Goal: Transaction & Acquisition: Purchase product/service

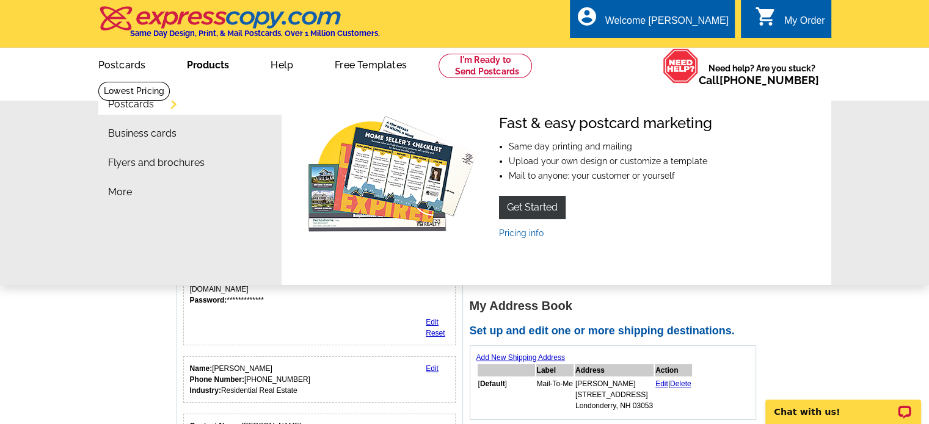
click at [195, 65] on link "Products" at bounding box center [207, 63] width 81 height 29
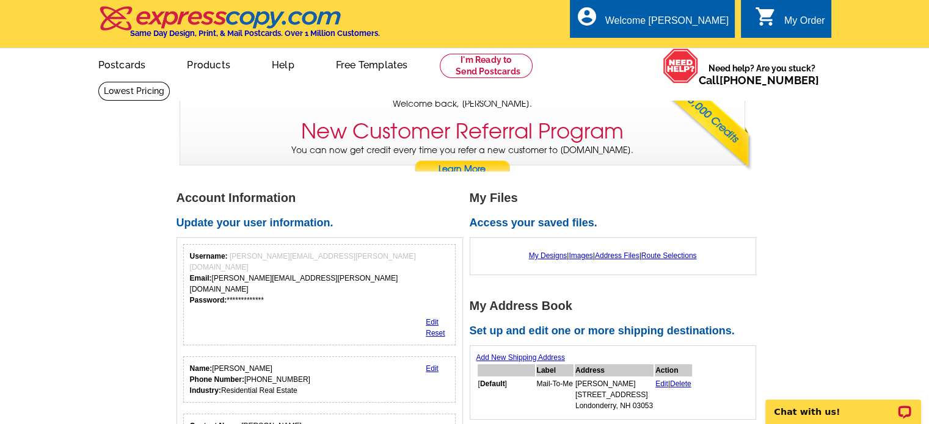
click at [195, 65] on link "Products" at bounding box center [208, 63] width 82 height 29
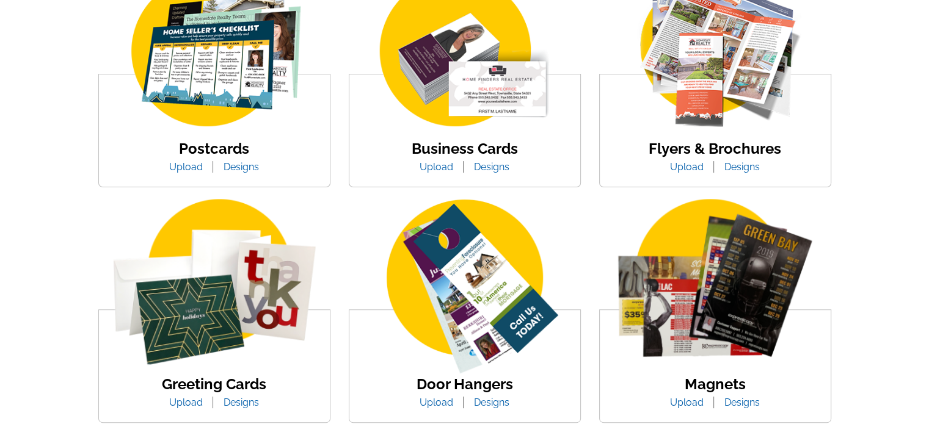
scroll to position [275, 0]
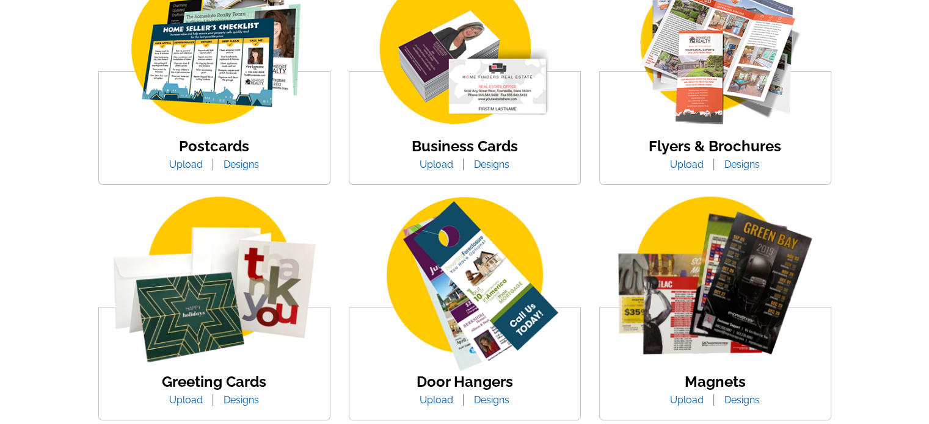
click at [225, 139] on link "Postcards" at bounding box center [214, 146] width 70 height 18
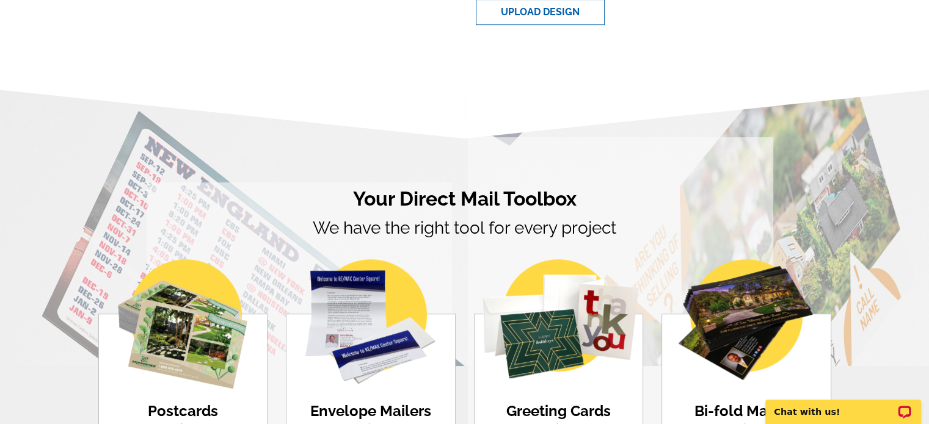
scroll to position [699, 0]
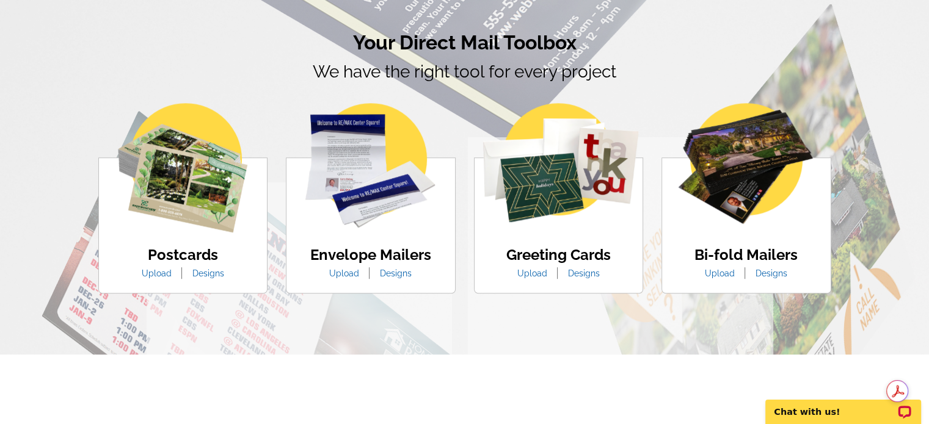
click at [203, 274] on link "Designs" at bounding box center [208, 274] width 50 height 10
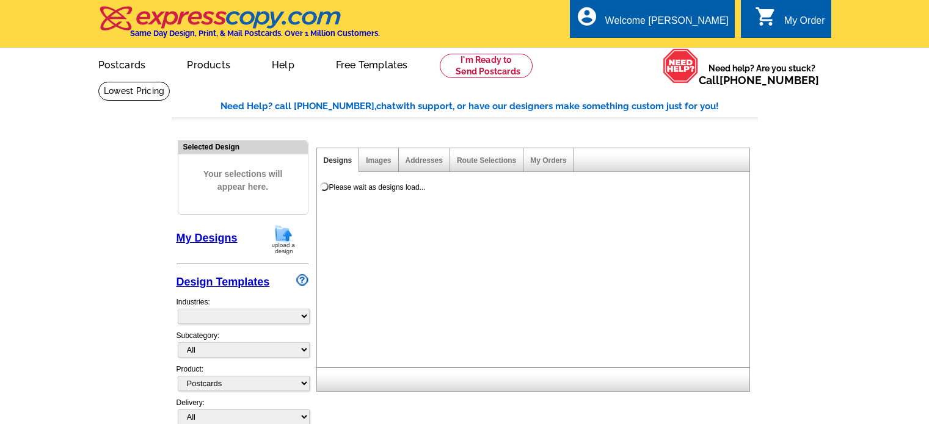
select select "1"
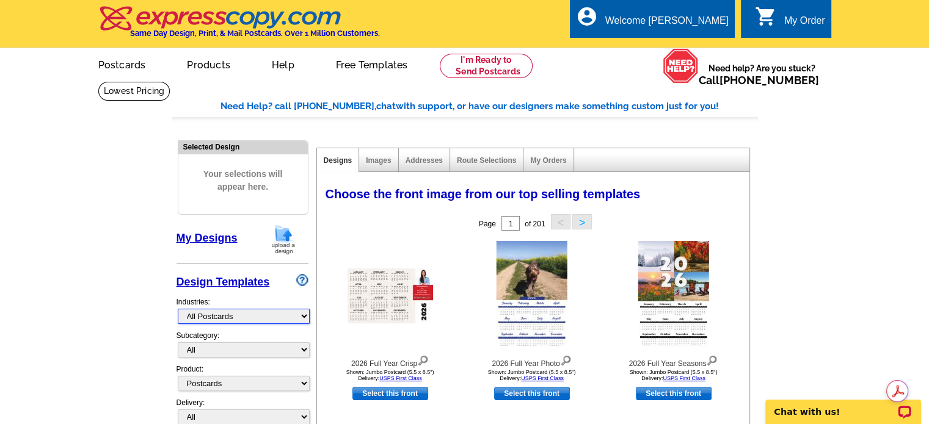
click at [289, 313] on select "What's New Real Estate Mortgage Insurance HVAC Dental Solar EDDM - NEW! Calenda…" at bounding box center [244, 316] width 132 height 15
select select "785"
click at [178, 309] on select "What's New Real Estate Mortgage Insurance HVAC Dental Solar EDDM - NEW! Calenda…" at bounding box center [244, 316] width 132 height 15
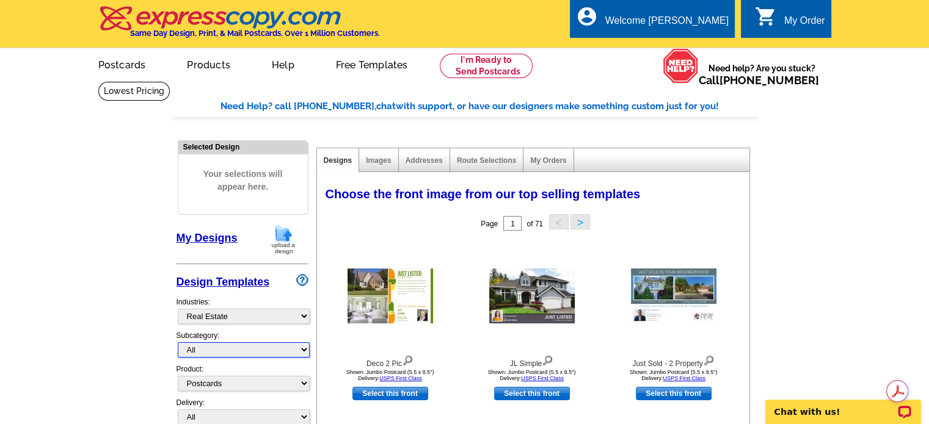
click at [298, 349] on select "All RE/MAX® Referrals [PERSON_NAME]® Berkshire Hathaway Home Services Century 2…" at bounding box center [244, 350] width 132 height 15
select select "789"
click at [178, 343] on select "All RE/MAX® Referrals [PERSON_NAME]® Berkshire Hathaway Home Services Century 2…" at bounding box center [244, 350] width 132 height 15
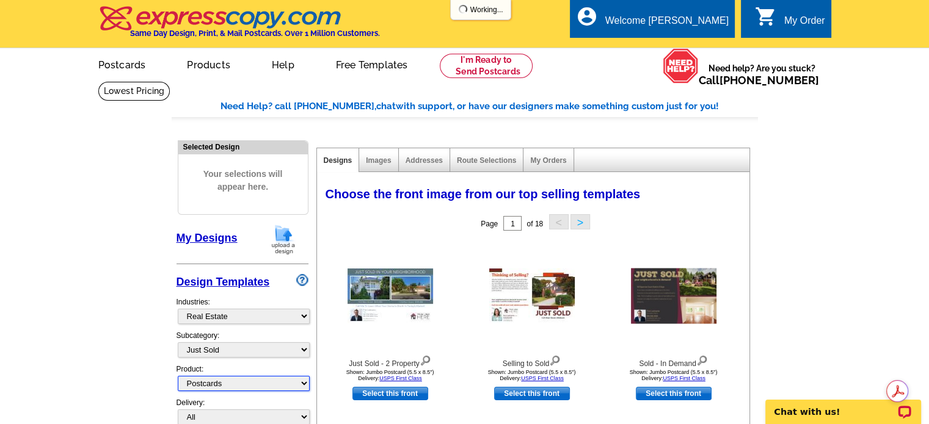
click at [301, 382] on select "All Postcards Letters and flyers Business Cards Door Hangers Greeting Cards" at bounding box center [244, 383] width 132 height 15
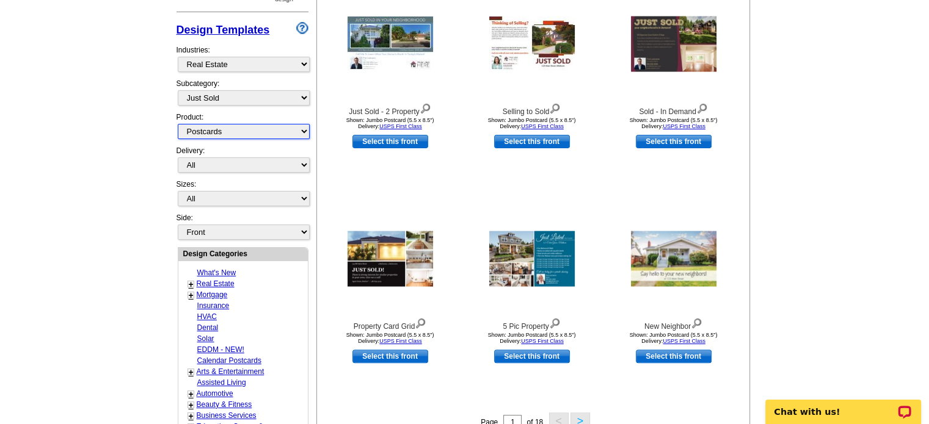
scroll to position [251, 0]
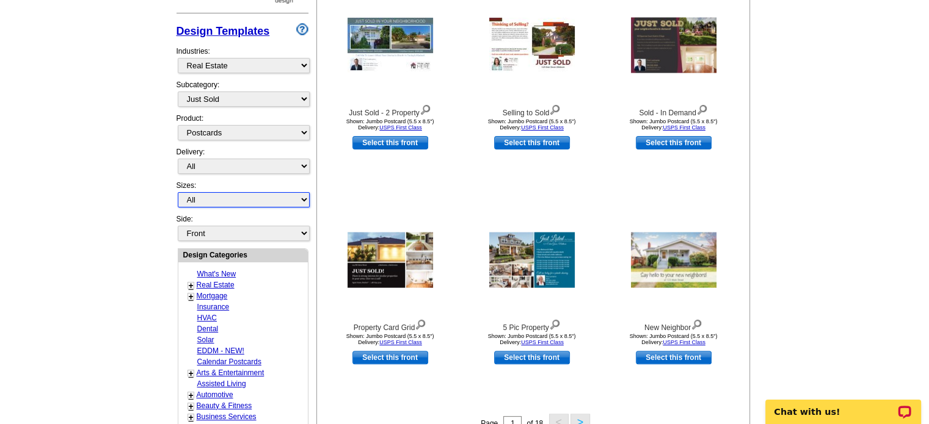
click at [295, 200] on select "All Jumbo Postcard (5.5" x 8.5") Regular Postcard (4.25" x 5.6") Panoramic Post…" at bounding box center [244, 199] width 132 height 15
select select "2"
click at [178, 192] on select "All Jumbo Postcard (5.5" x 8.5") Regular Postcard (4.25" x 5.6") Panoramic Post…" at bounding box center [244, 199] width 132 height 15
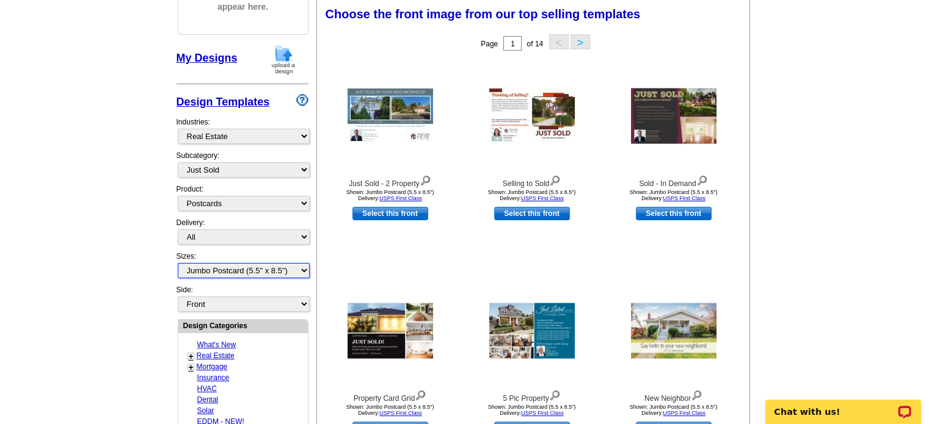
scroll to position [120, 0]
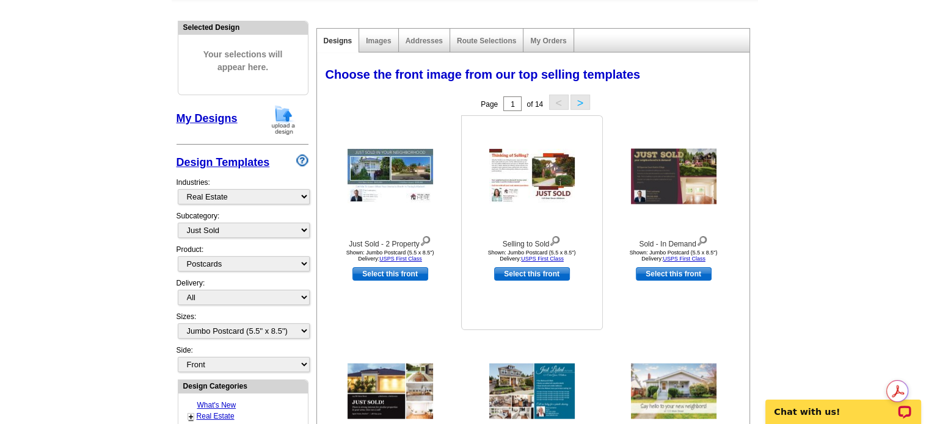
click at [531, 273] on link "Select this front" at bounding box center [532, 274] width 76 height 13
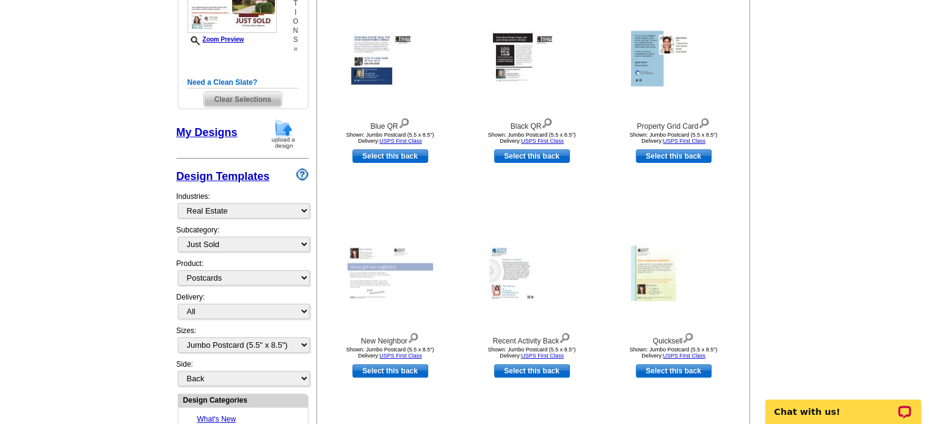
scroll to position [241, 0]
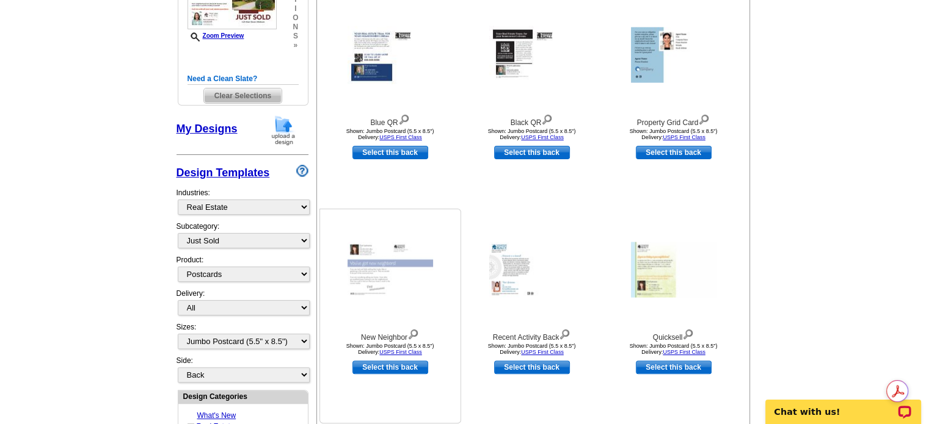
click at [401, 370] on link "Select this back" at bounding box center [390, 367] width 76 height 13
select select "front"
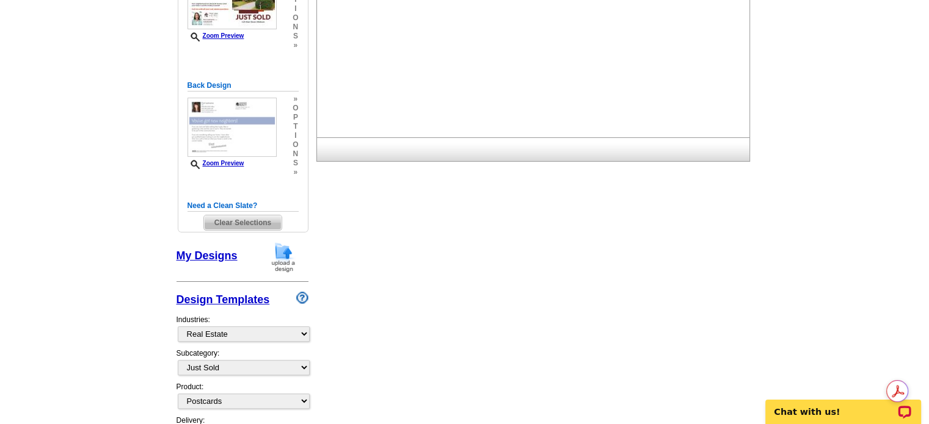
scroll to position [0, 0]
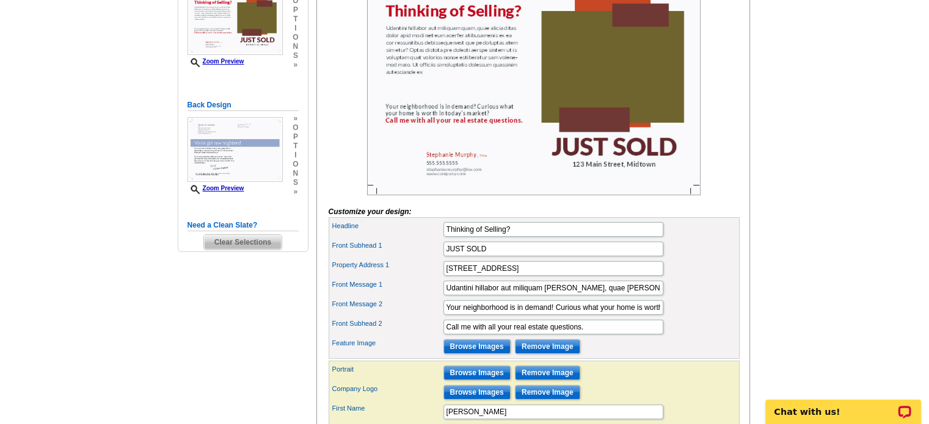
scroll to position [235, 0]
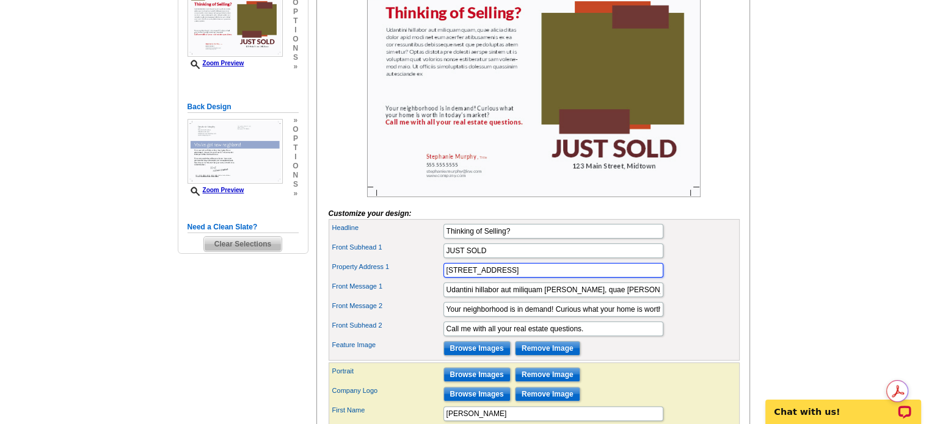
drag, startPoint x: 591, startPoint y: 288, endPoint x: 434, endPoint y: 283, distance: 157.1
click at [434, 280] on div "Property Address 1 123 Main Street, Midtown" at bounding box center [534, 271] width 406 height 20
type input "61 Grapevine, Bedford"
click at [635, 297] on input "Udantini hillabor aut miliquam quam, quae alicia ditas dolor apid modi net eum …" at bounding box center [553, 290] width 220 height 15
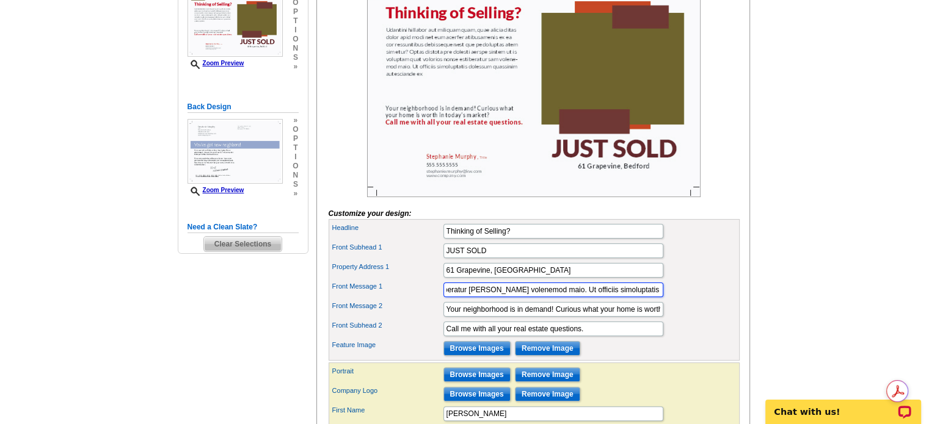
scroll to position [0, 886]
drag, startPoint x: 461, startPoint y: 308, endPoint x: 711, endPoint y: 304, distance: 249.8
click at [711, 300] on div "Front Message 1 Udantini hillabor aut miliquam quam, quae alicia ditas dolor ap…" at bounding box center [534, 290] width 406 height 20
type input "U"
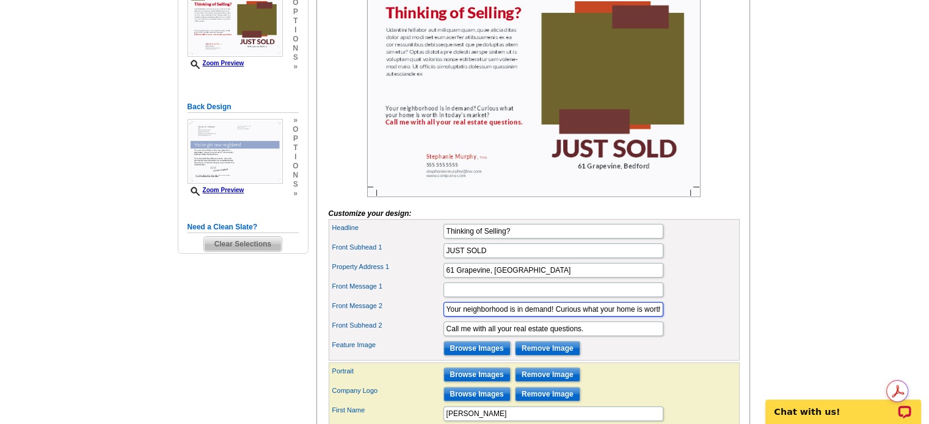
click at [577, 317] on input "Your neighborhood is in demand! Curious what your home is worth in today’s mark…" at bounding box center [553, 309] width 220 height 15
drag, startPoint x: 577, startPoint y: 324, endPoint x: 714, endPoint y: 331, distance: 137.6
click at [714, 319] on div "Front Message 2 Your neighborhood is in demand! Curious what your home is worth…" at bounding box center [534, 310] width 406 height 20
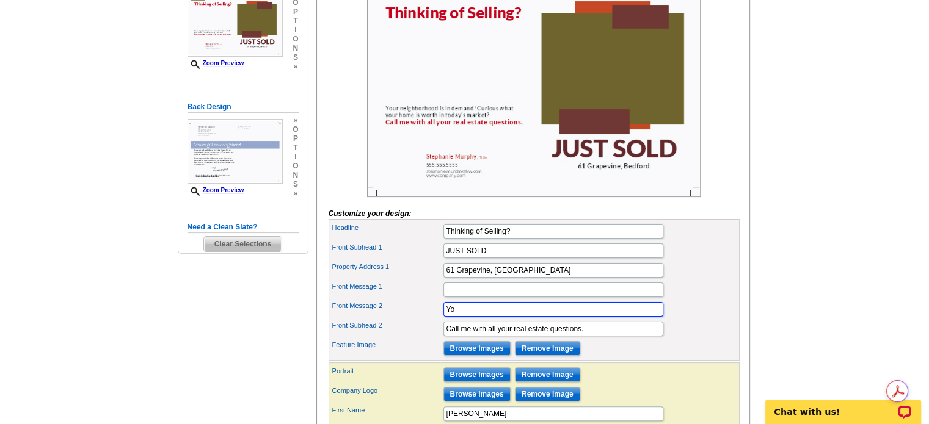
type input "Y"
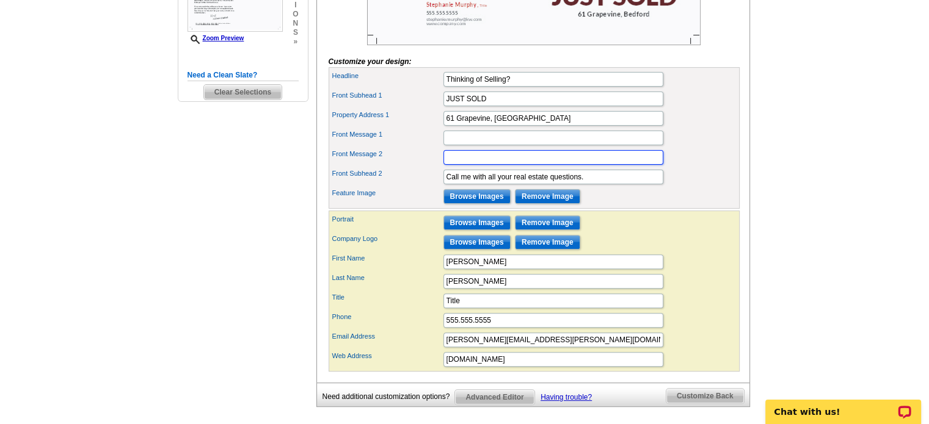
scroll to position [388, 0]
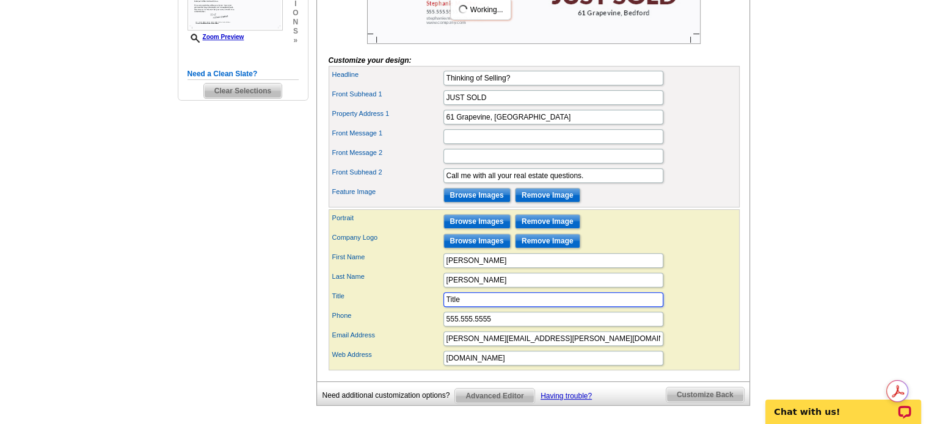
drag, startPoint x: 520, startPoint y: 312, endPoint x: 443, endPoint y: 310, distance: 77.0
click at [443, 307] on input "Title" at bounding box center [553, 300] width 220 height 15
type input "Realtor"
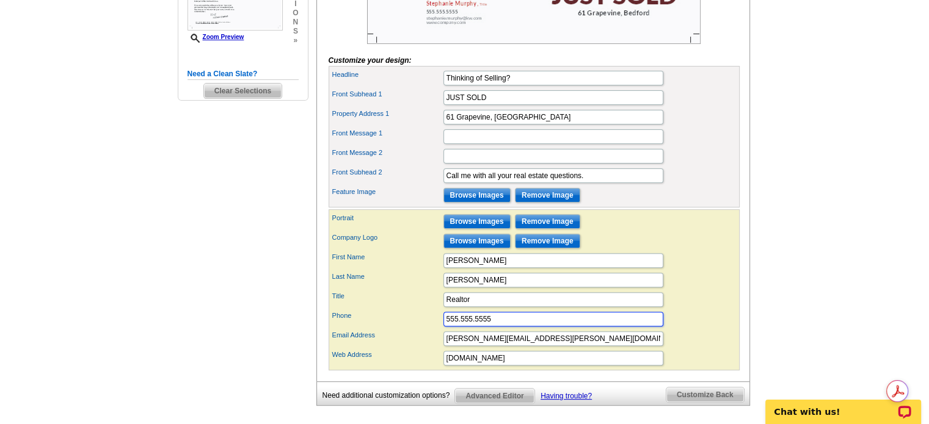
click at [461, 327] on input "555.555.5555" at bounding box center [553, 319] width 220 height 15
drag, startPoint x: 493, startPoint y: 333, endPoint x: 393, endPoint y: 333, distance: 100.2
click at [393, 329] on div "Phone 555.555.5555" at bounding box center [534, 320] width 406 height 20
type input "603-562-6123"
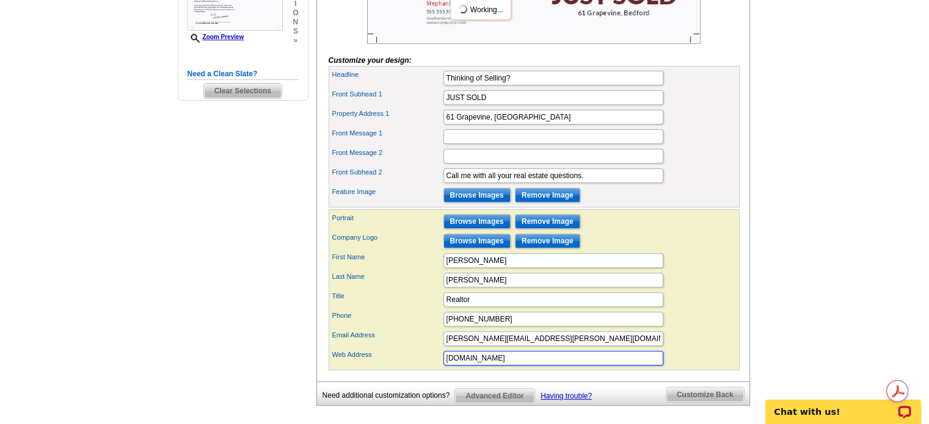
drag, startPoint x: 509, startPoint y: 375, endPoint x: 435, endPoint y: 379, distance: 73.4
click at [435, 368] on div "Web Address www.company.com" at bounding box center [534, 359] width 406 height 20
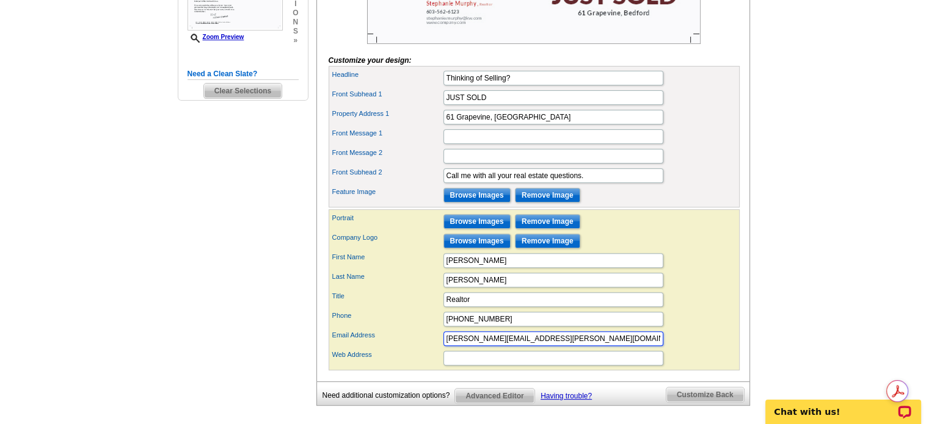
click at [618, 346] on input "stephanie.murphy@kw.com" at bounding box center [553, 339] width 220 height 15
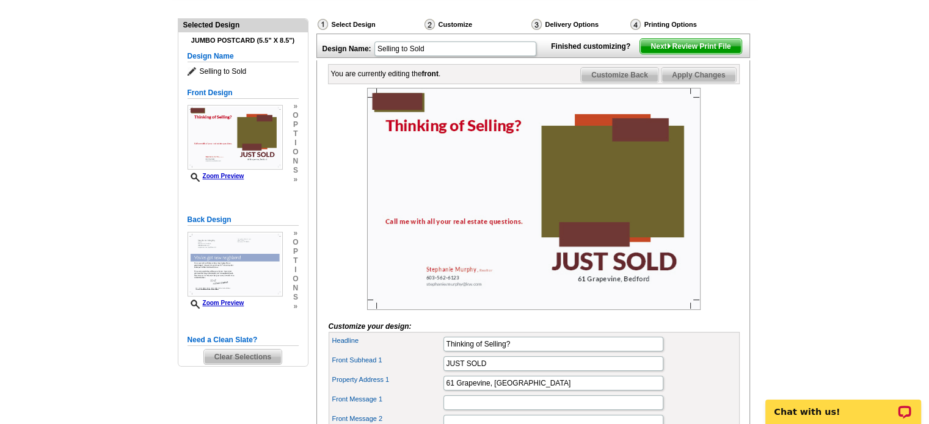
scroll to position [126, 0]
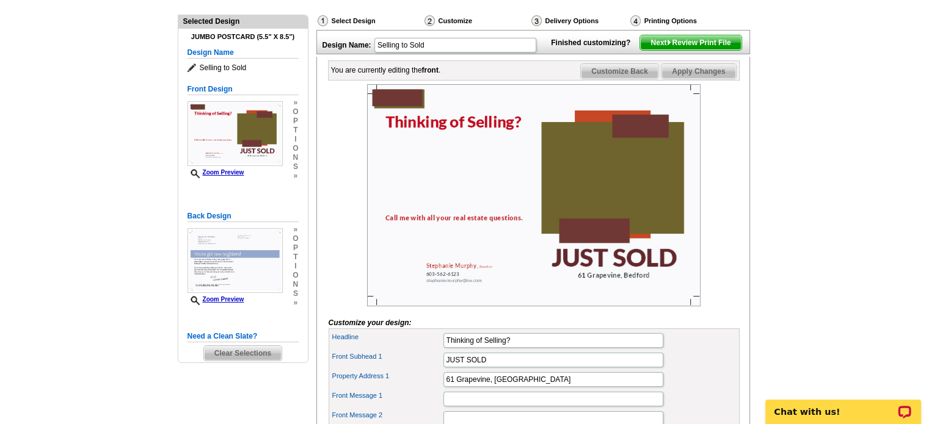
click at [401, 114] on img at bounding box center [533, 195] width 333 height 222
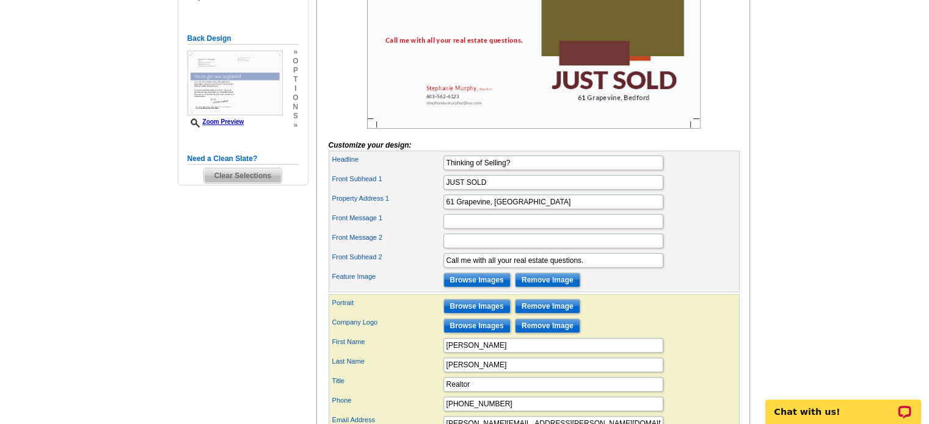
scroll to position [298, 0]
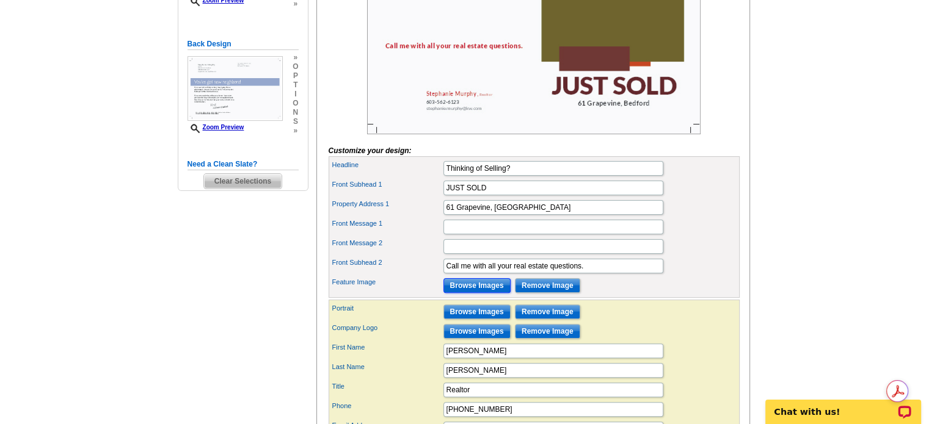
click at [473, 293] on input "Browse Images" at bounding box center [476, 286] width 67 height 15
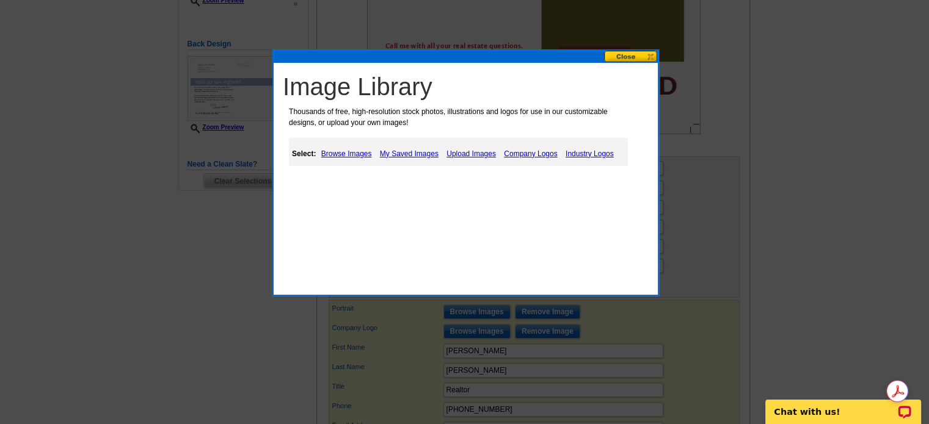
click at [347, 156] on link "Browse Images" at bounding box center [346, 154] width 57 height 15
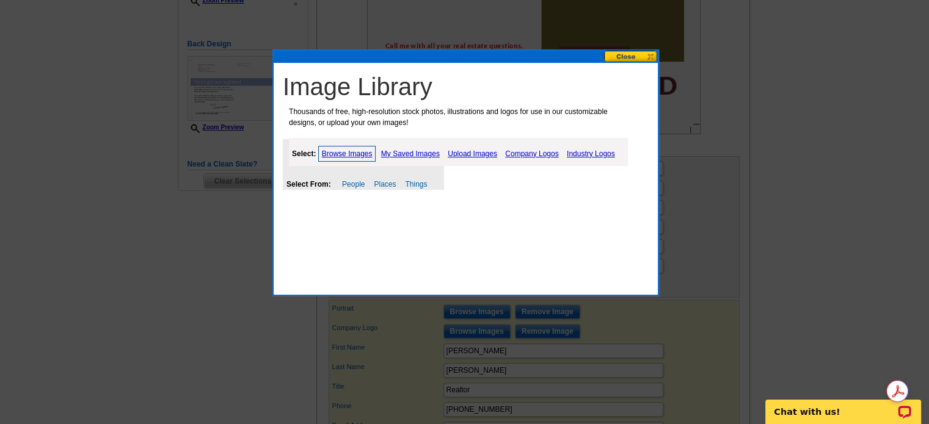
click at [470, 153] on link "Upload Images" at bounding box center [473, 154] width 56 height 15
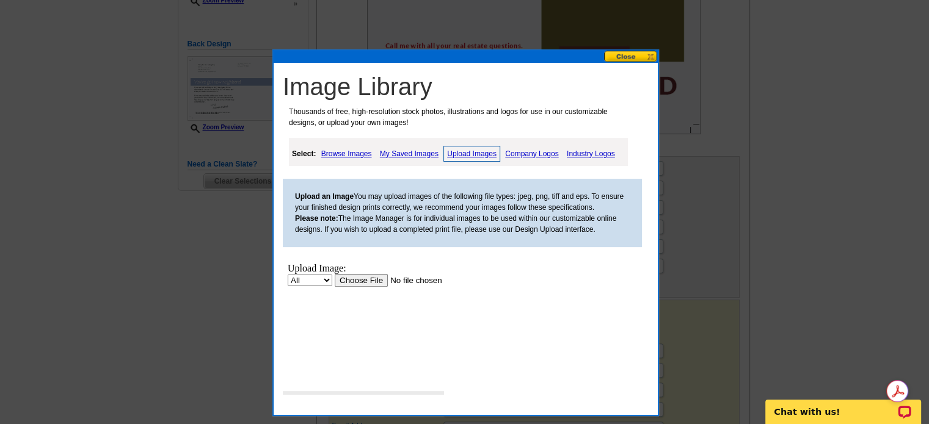
scroll to position [0, 0]
click at [341, 286] on input "file" at bounding box center [412, 280] width 155 height 13
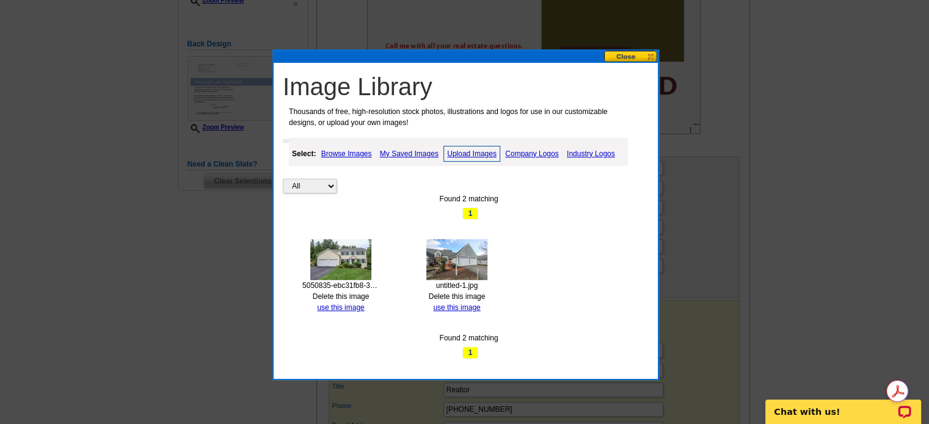
click at [470, 293] on link "Delete this image" at bounding box center [457, 297] width 57 height 9
click at [630, 60] on button at bounding box center [631, 57] width 54 height 12
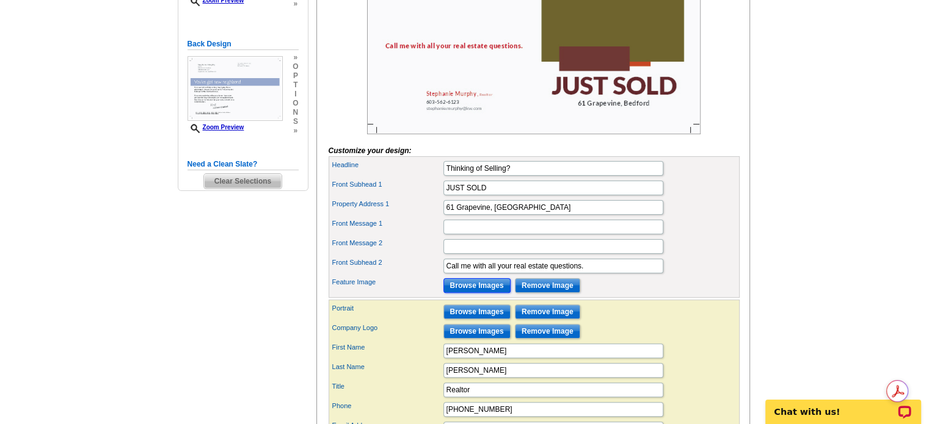
click at [495, 293] on input "Browse Images" at bounding box center [476, 286] width 67 height 15
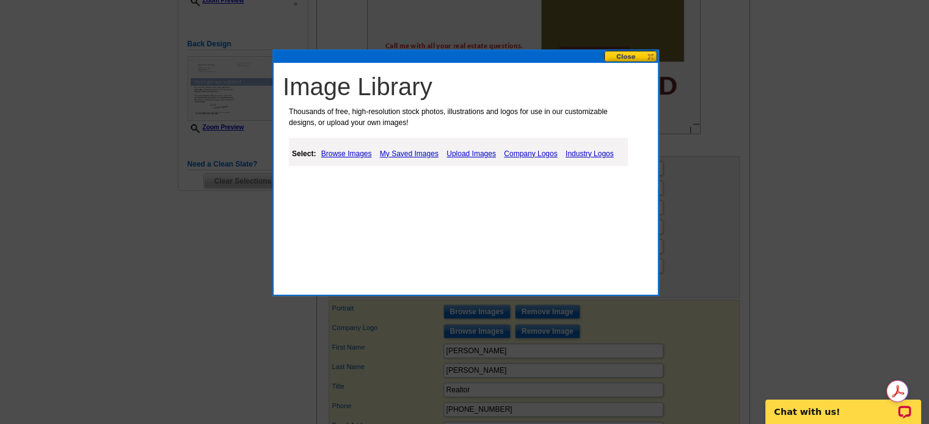
click at [402, 158] on link "My Saved Images" at bounding box center [409, 154] width 65 height 15
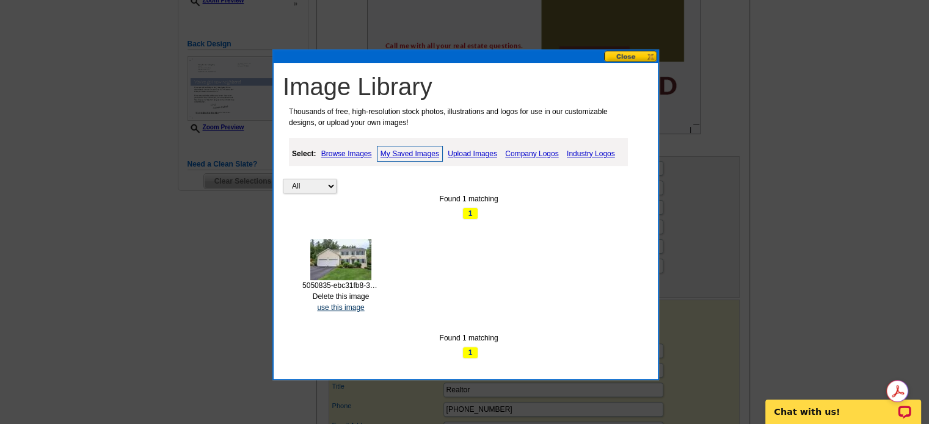
click at [347, 304] on link "use this image" at bounding box center [340, 308] width 47 height 9
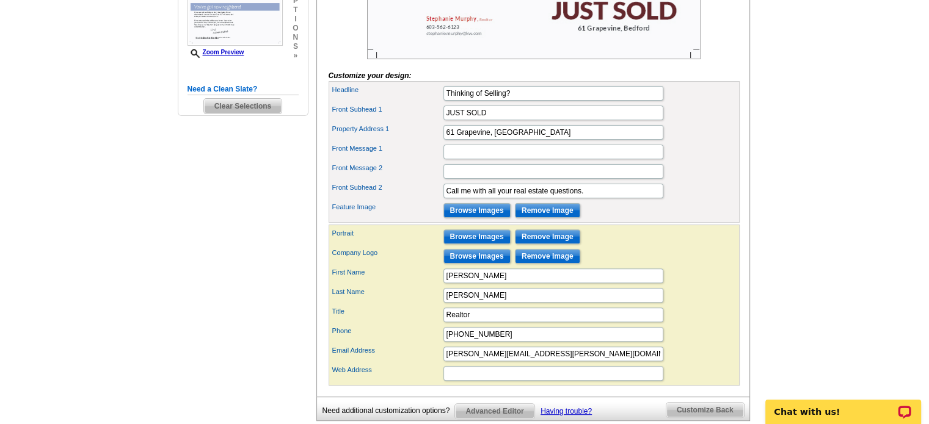
scroll to position [374, 0]
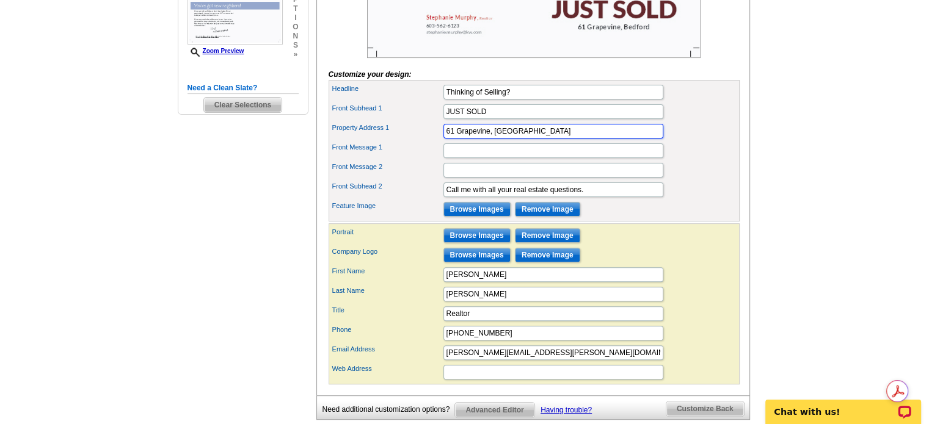
click at [531, 139] on input "61 Grapevine, Bedford" at bounding box center [553, 131] width 220 height 15
type input "61 Grapevine, Bedford, NH"
click at [719, 180] on div "Front Message 2" at bounding box center [534, 171] width 406 height 20
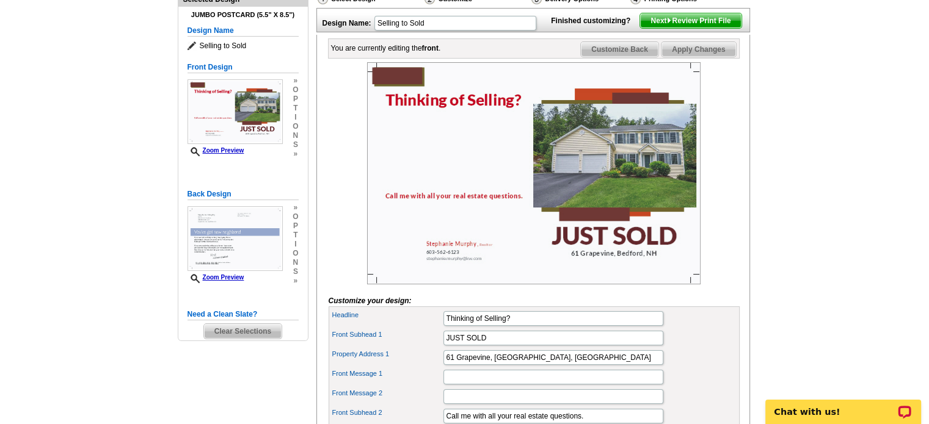
scroll to position [147, 0]
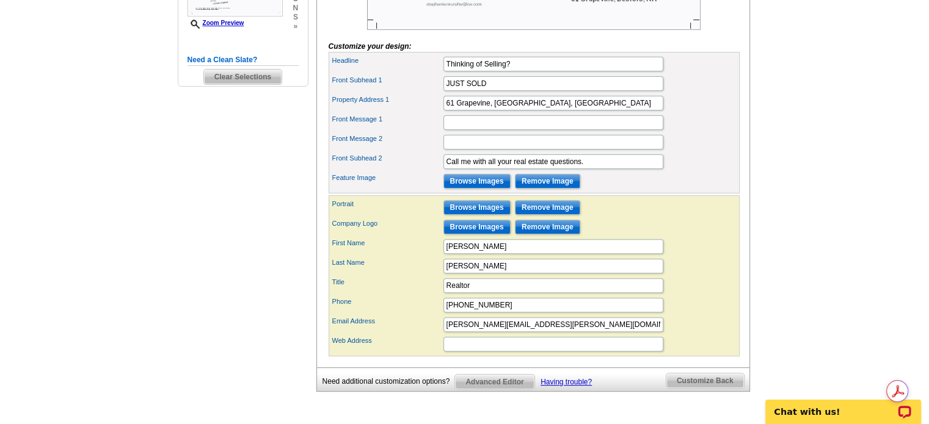
scroll to position [420, 0]
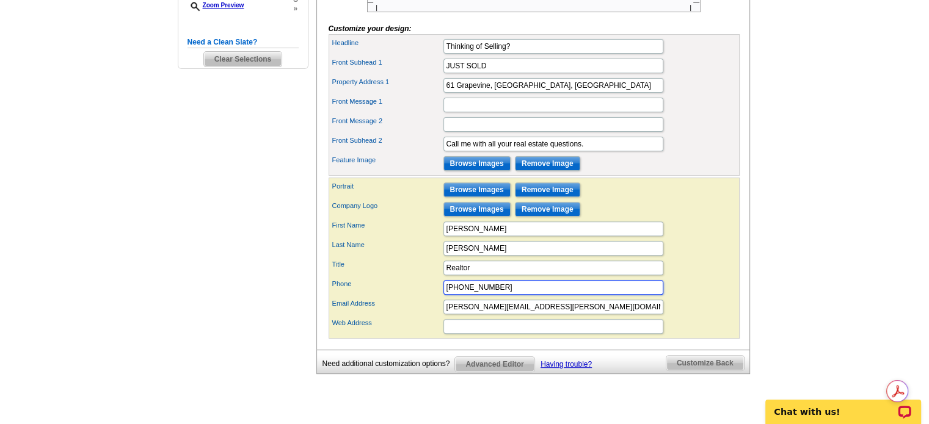
drag, startPoint x: 517, startPoint y: 302, endPoint x: 409, endPoint y: 296, distance: 108.9
click at [409, 296] on div "Phone 603-562-6123" at bounding box center [534, 288] width 406 height 20
click at [408, 290] on label "Phone" at bounding box center [387, 284] width 110 height 10
click at [443, 295] on input "603-562-6123" at bounding box center [553, 287] width 220 height 15
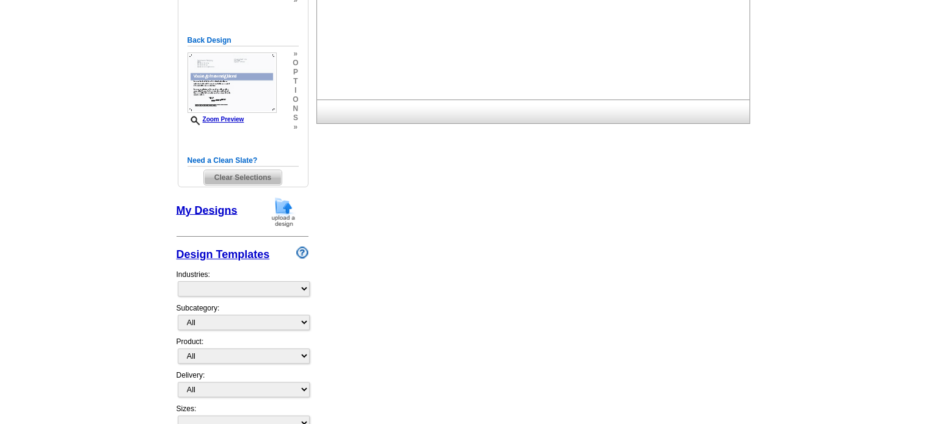
select select "1"
select select "2"
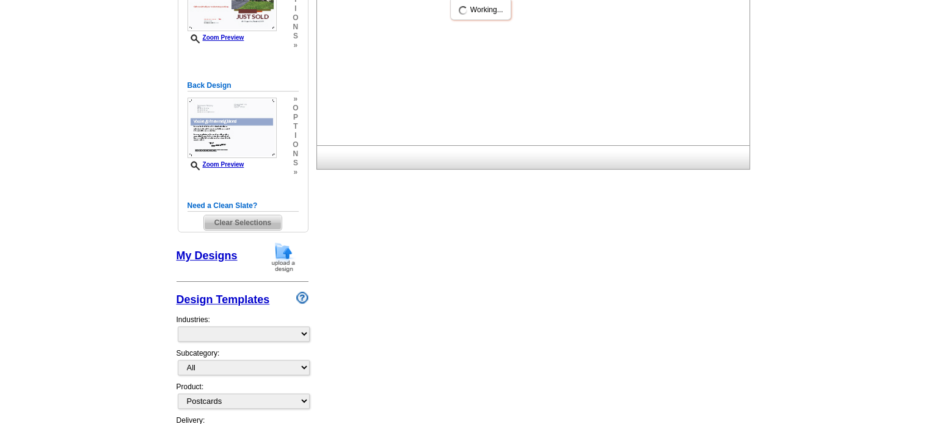
scroll to position [257, 0]
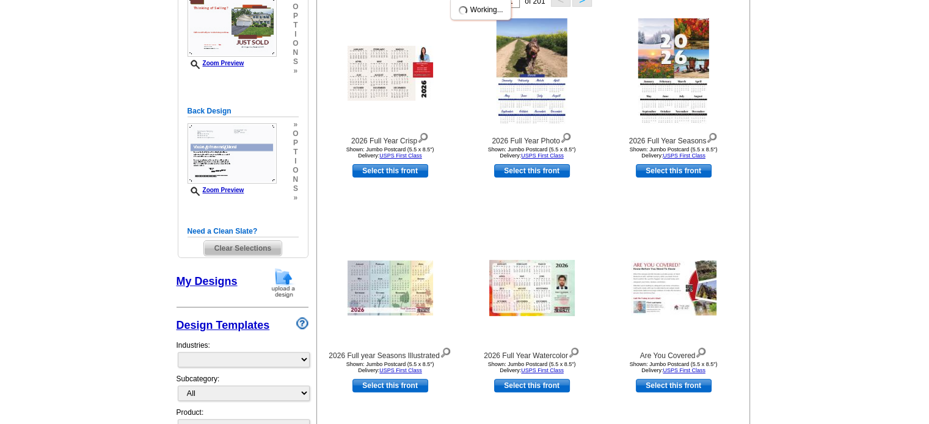
select select "971"
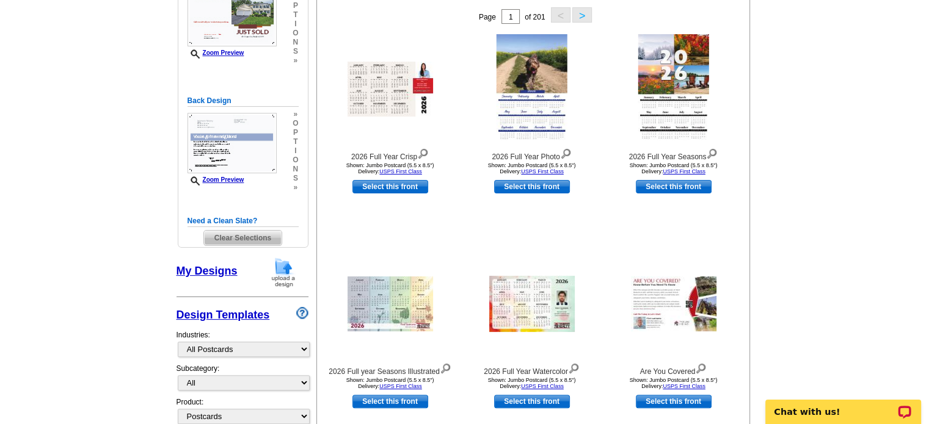
scroll to position [0, 0]
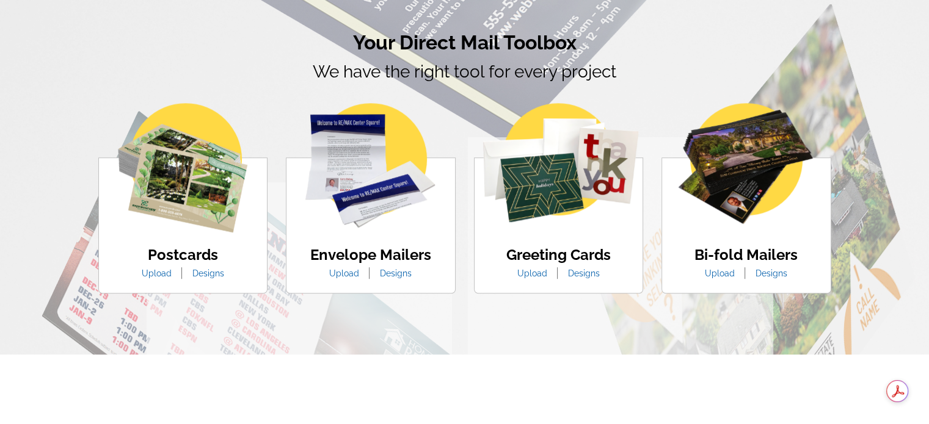
scroll to position [699, 0]
click at [210, 278] on link "Designs" at bounding box center [208, 274] width 50 height 10
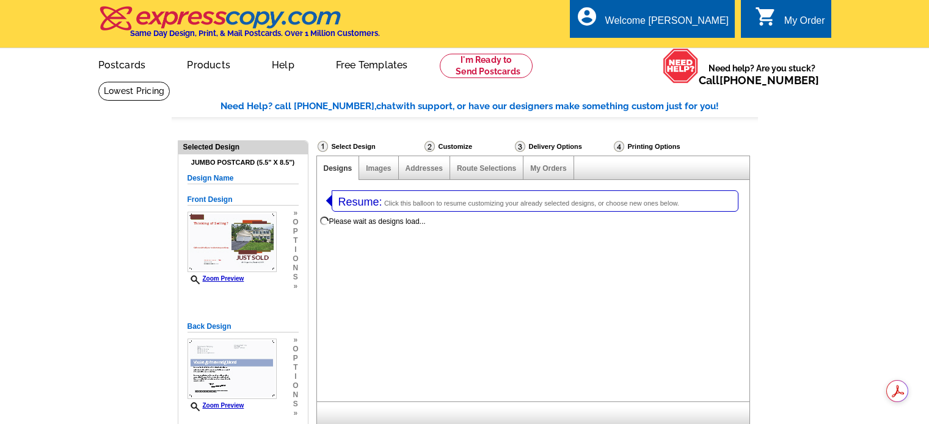
select select "1"
select select "2"
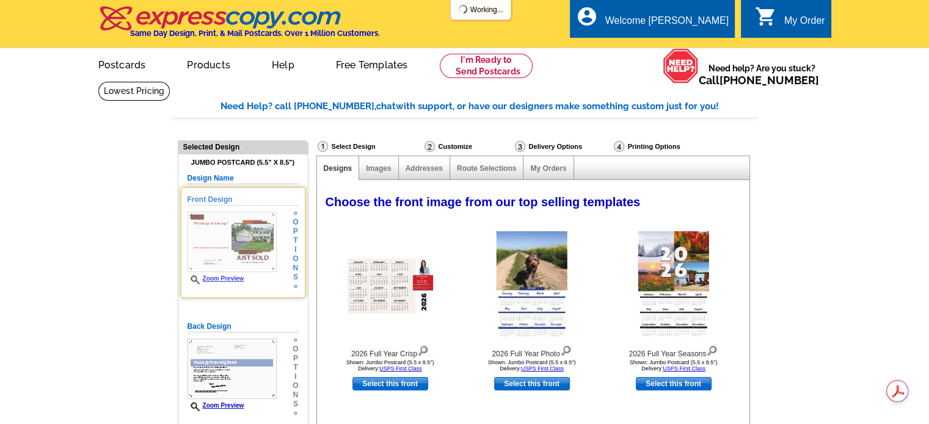
select select "971"
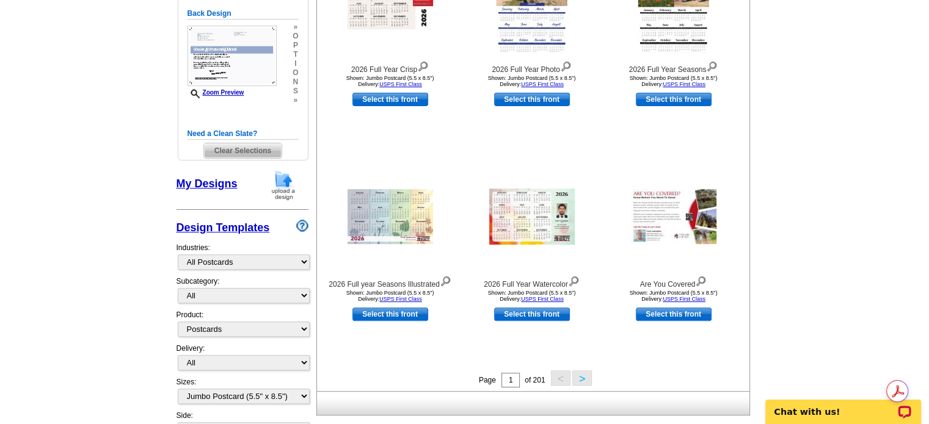
scroll to position [366, 0]
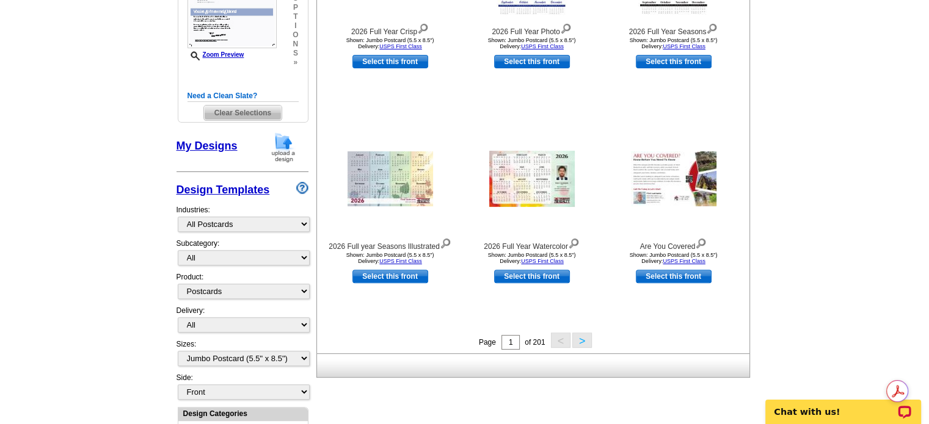
click at [253, 114] on span "Clear Selections" at bounding box center [243, 113] width 78 height 15
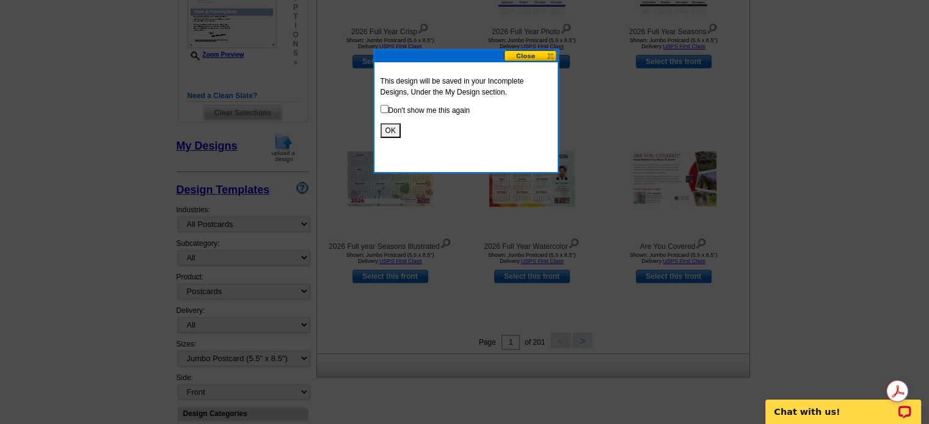
click at [387, 131] on button "OK" at bounding box center [391, 130] width 20 height 15
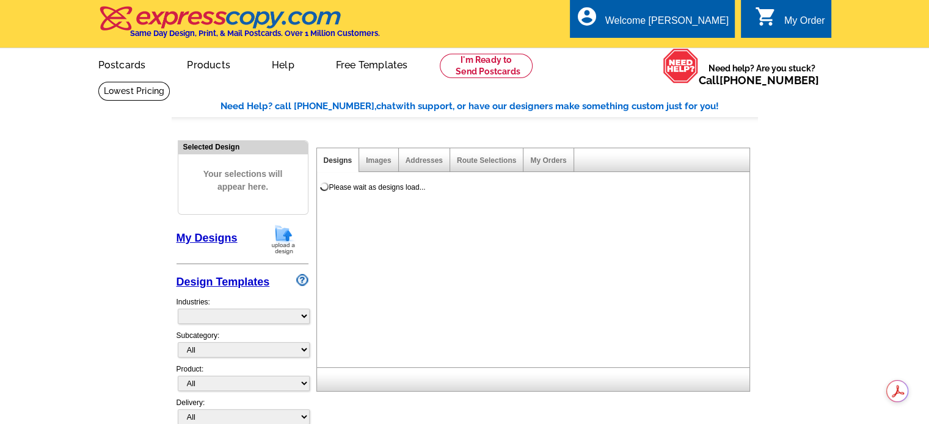
select select "785"
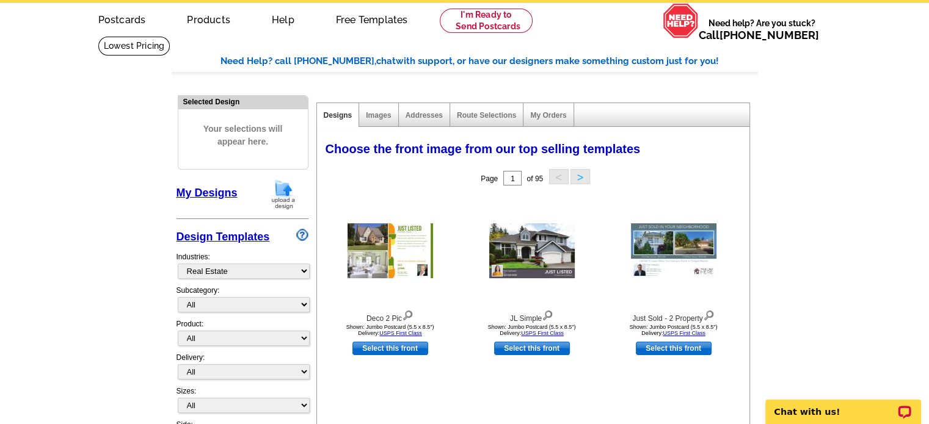
scroll to position [122, 0]
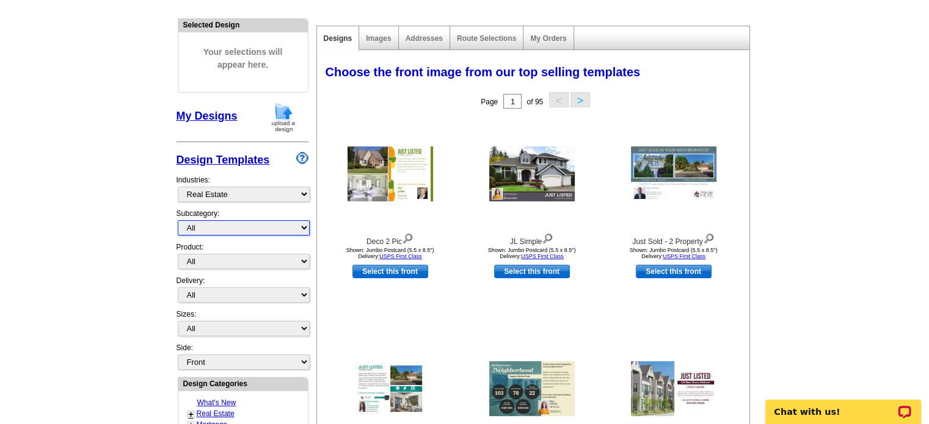
click at [288, 227] on select "All RE/MAX® Referrals [PERSON_NAME]® Berkshire Hathaway Home Services Century 2…" at bounding box center [244, 227] width 132 height 15
select select "789"
click at [178, 220] on select "All RE/MAX® Referrals [PERSON_NAME]® Berkshire Hathaway Home Services Century 2…" at bounding box center [244, 227] width 132 height 15
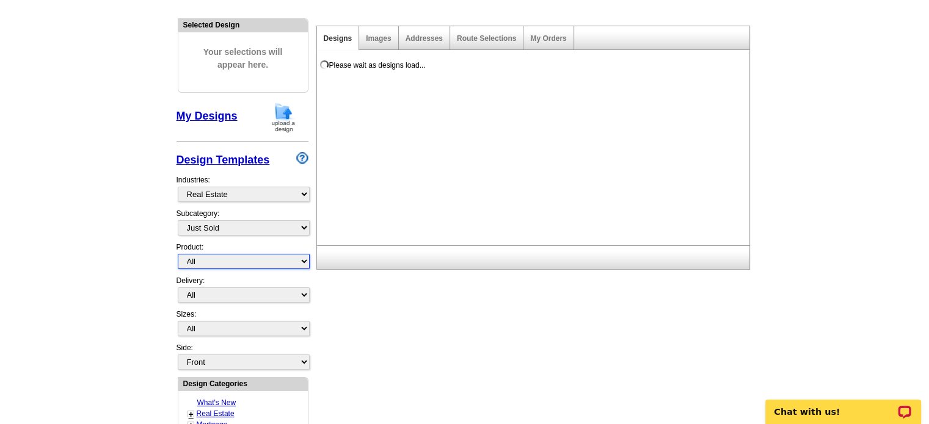
click at [276, 254] on select "All Postcards Letters and flyers Business Cards Door Hangers Greeting Cards" at bounding box center [244, 261] width 132 height 15
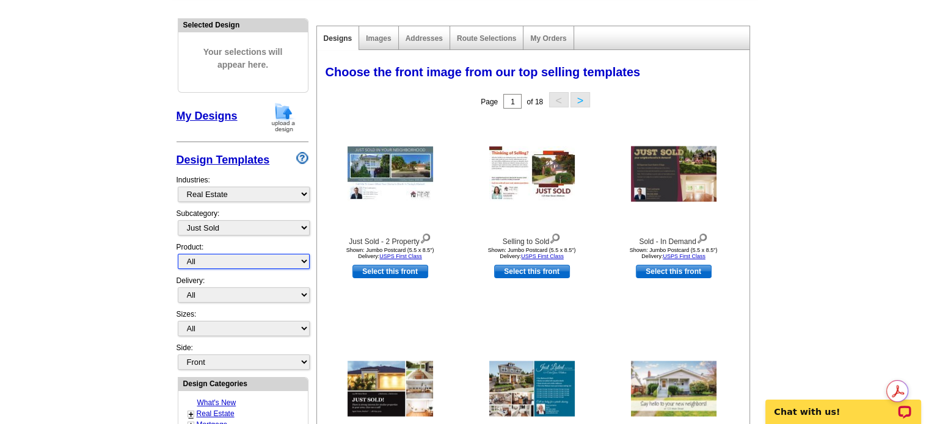
select select "1"
click at [178, 254] on select "All Postcards Letters and flyers Business Cards Door Hangers Greeting Cards" at bounding box center [244, 261] width 132 height 15
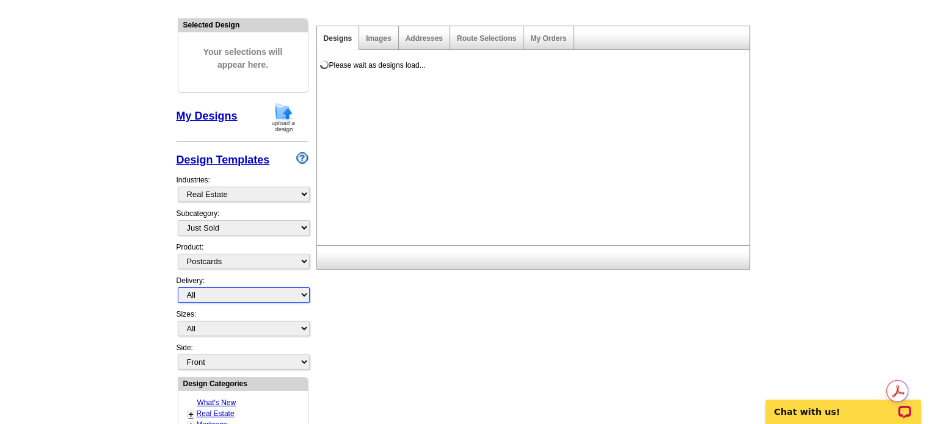
click at [268, 293] on select "All First Class Mail Shipped to Me EDDM Save 66% on Postage" at bounding box center [244, 295] width 132 height 15
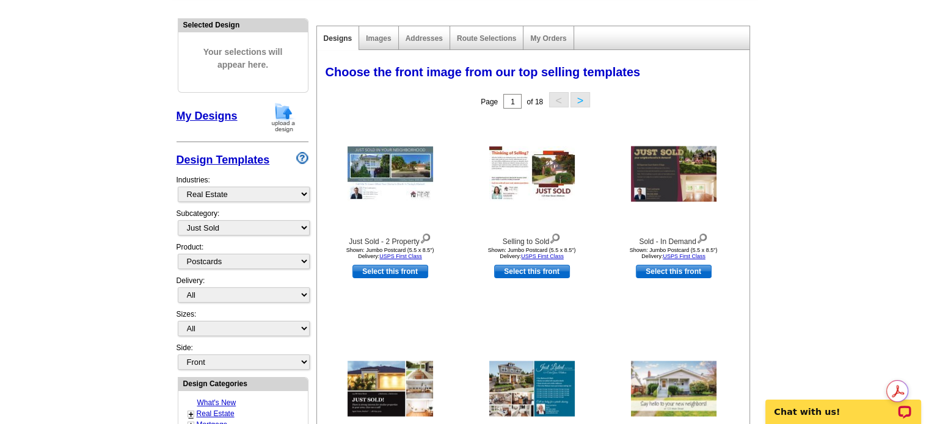
click at [154, 296] on main "Need Help? call [PHONE_NUMBER], chat with support, or have our designers make s…" at bounding box center [464, 413] width 929 height 908
click at [257, 327] on select "All Jumbo Postcard (5.5" x 8.5") Regular Postcard (4.25" x 5.6") Panoramic Post…" at bounding box center [244, 328] width 132 height 15
select select "2"
click at [178, 321] on select "All Jumbo Postcard (5.5" x 8.5") Regular Postcard (4.25" x 5.6") Panoramic Post…" at bounding box center [244, 328] width 132 height 15
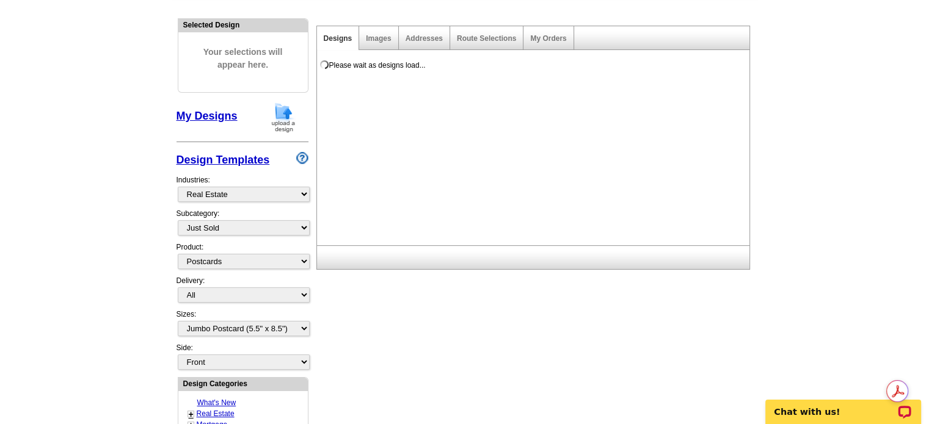
click at [133, 345] on main "Need Help? call [PHONE_NUMBER], chat with support, or have our designers make s…" at bounding box center [464, 413] width 929 height 908
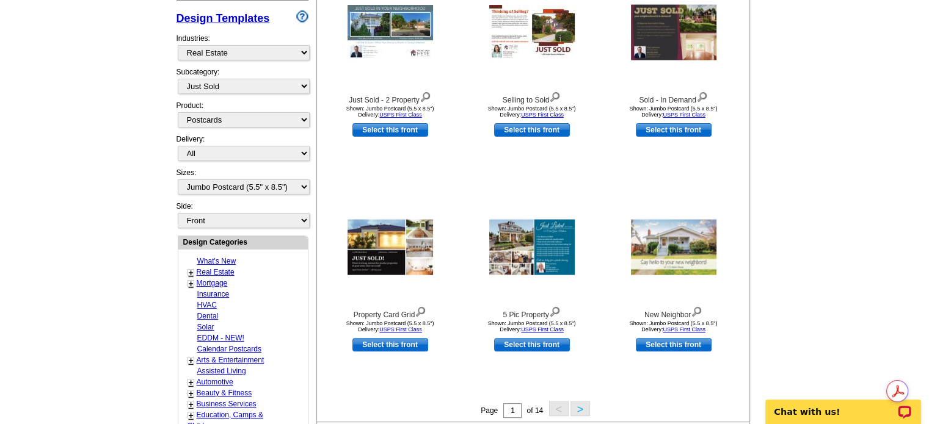
scroll to position [244, 0]
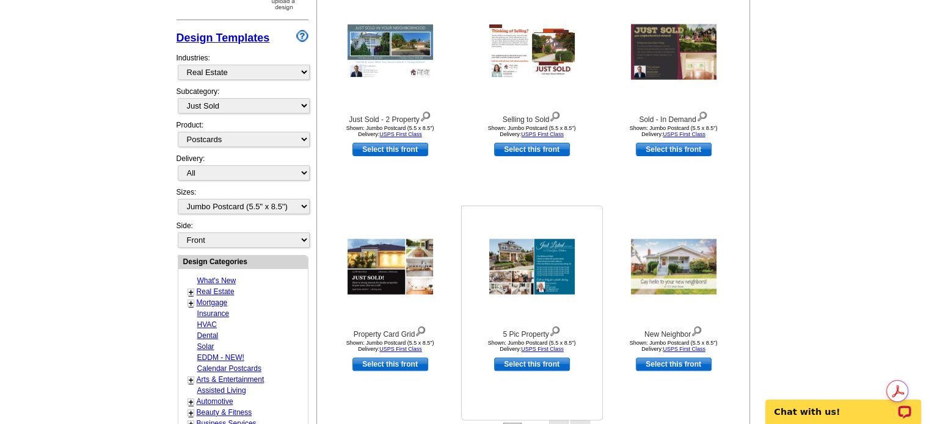
click at [550, 280] on img at bounding box center [532, 267] width 86 height 56
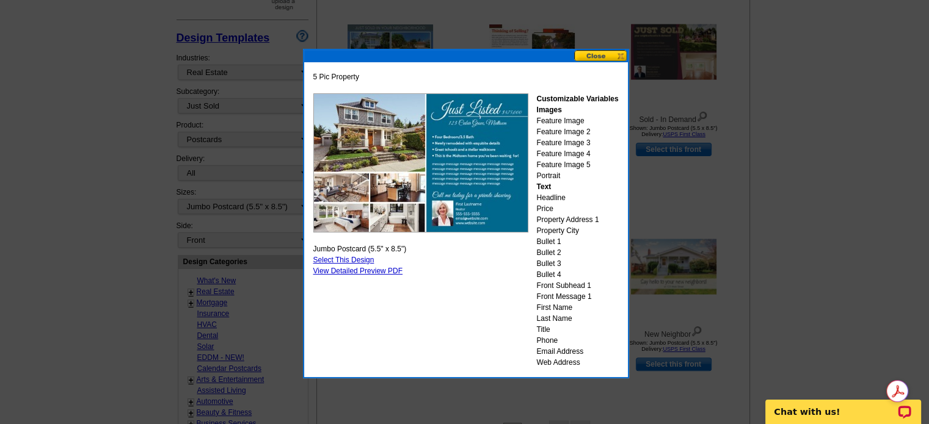
click at [612, 58] on button at bounding box center [601, 56] width 54 height 12
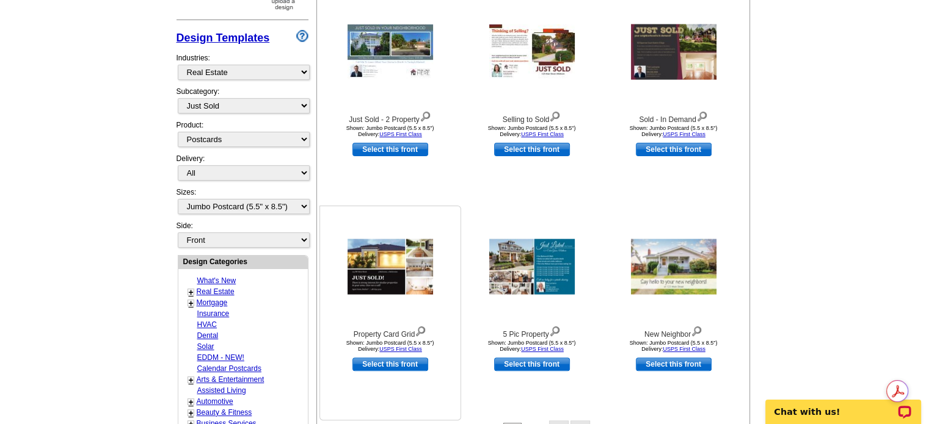
click at [390, 285] on img at bounding box center [391, 267] width 86 height 56
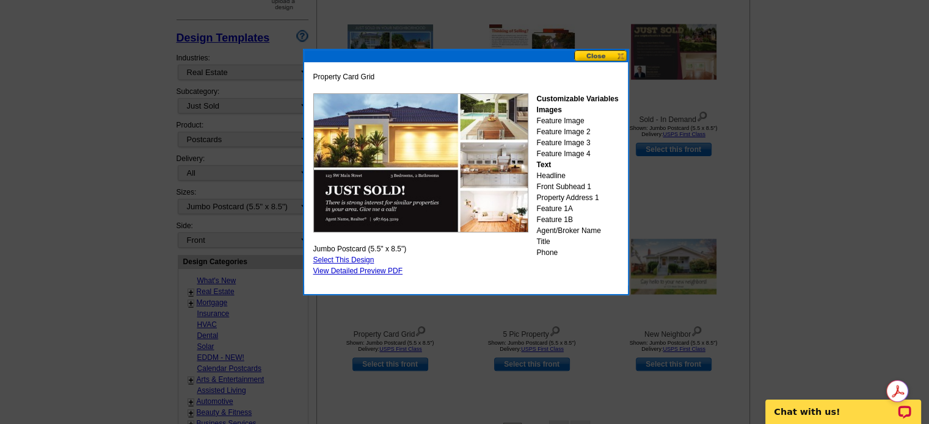
click at [357, 261] on link "Select This Design" at bounding box center [343, 260] width 61 height 9
select select "back"
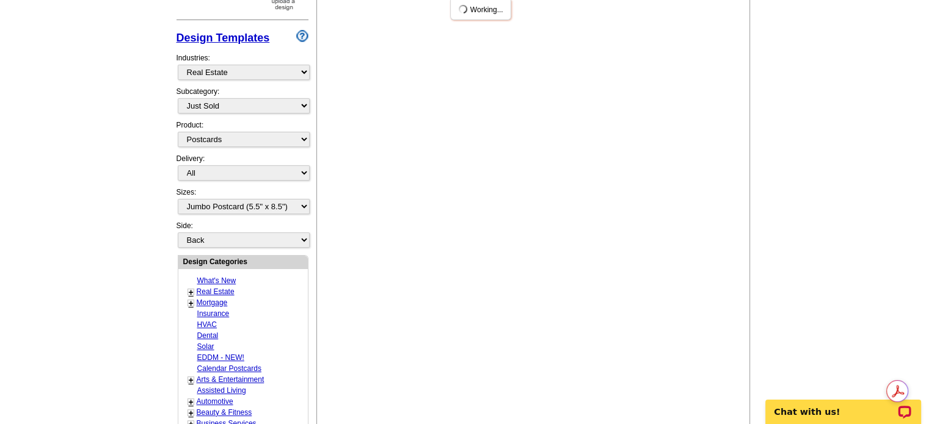
scroll to position [0, 0]
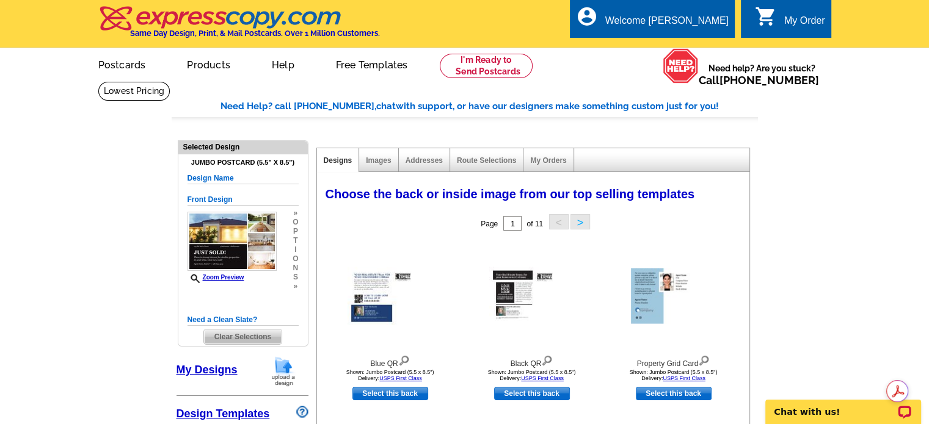
click at [252, 337] on span "Clear Selections" at bounding box center [243, 337] width 78 height 15
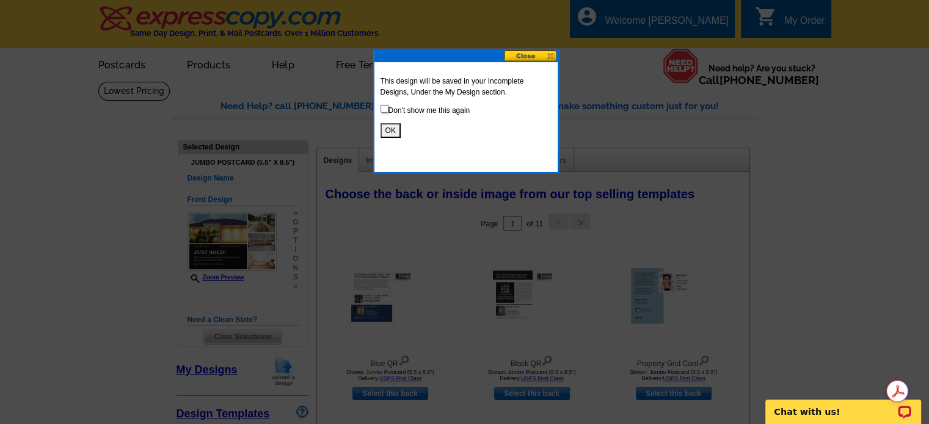
click at [384, 110] on input "checkbox" at bounding box center [385, 109] width 8 height 8
checkbox input "true"
click at [390, 131] on button "OK" at bounding box center [391, 130] width 20 height 15
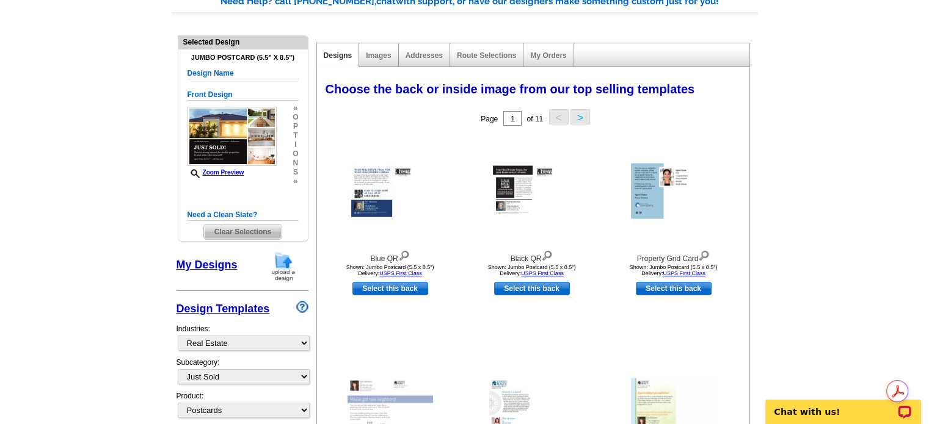
scroll to position [122, 0]
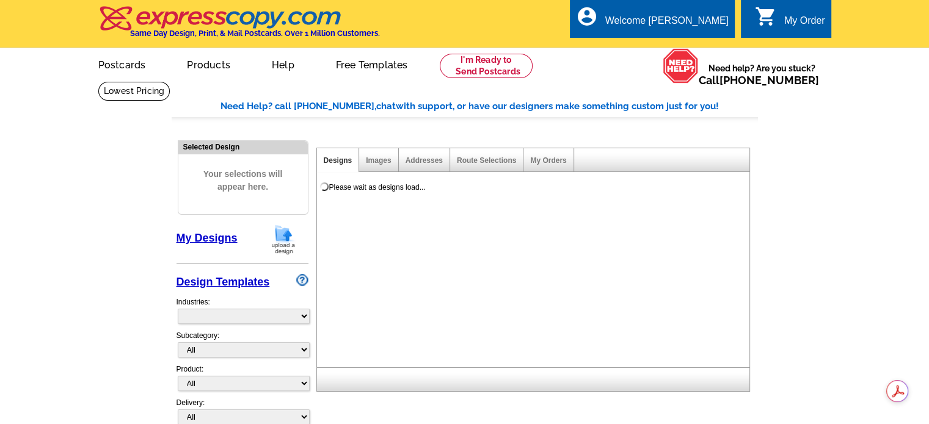
select select "785"
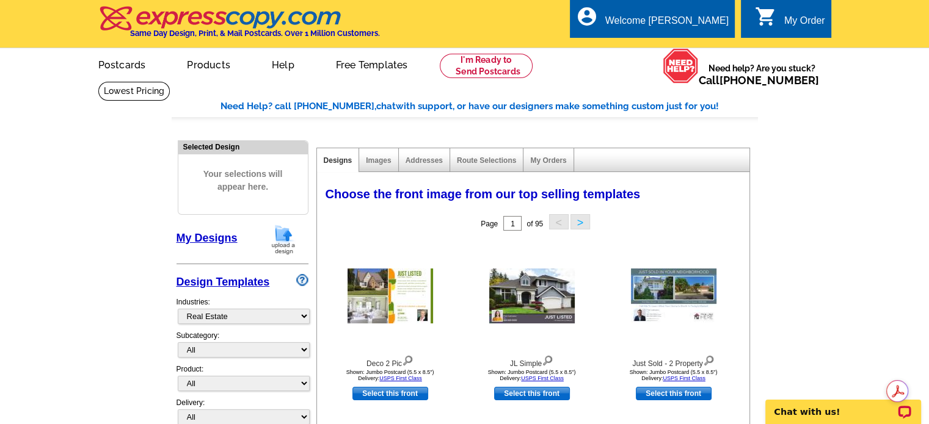
click at [287, 243] on img at bounding box center [284, 239] width 32 height 31
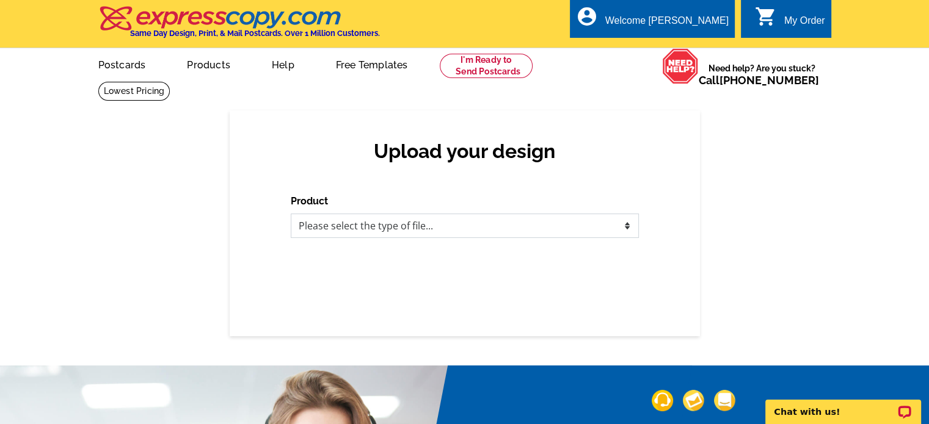
click at [516, 229] on select "Please select the type of file... Postcards Business Cards Letters and flyers G…" at bounding box center [465, 226] width 348 height 24
select select "1"
click at [291, 214] on select "Please select the type of file... Postcards Business Cards Letters and flyers G…" at bounding box center [465, 226] width 348 height 24
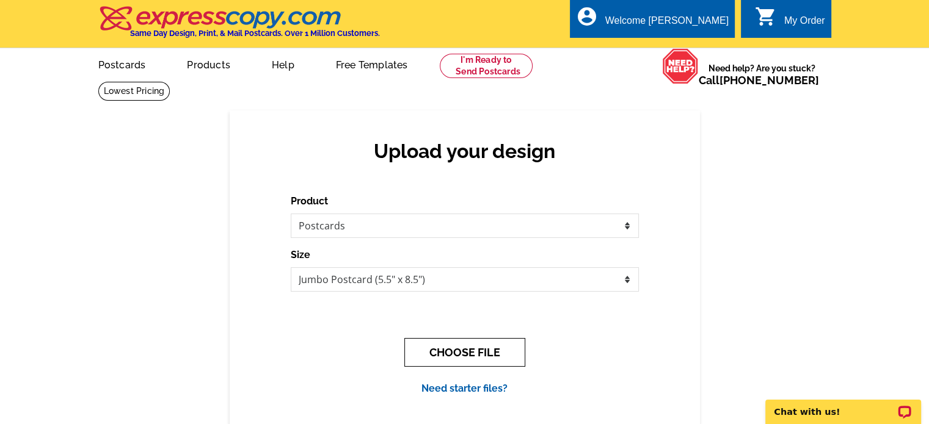
click at [488, 355] on button "CHOOSE FILE" at bounding box center [464, 352] width 121 height 29
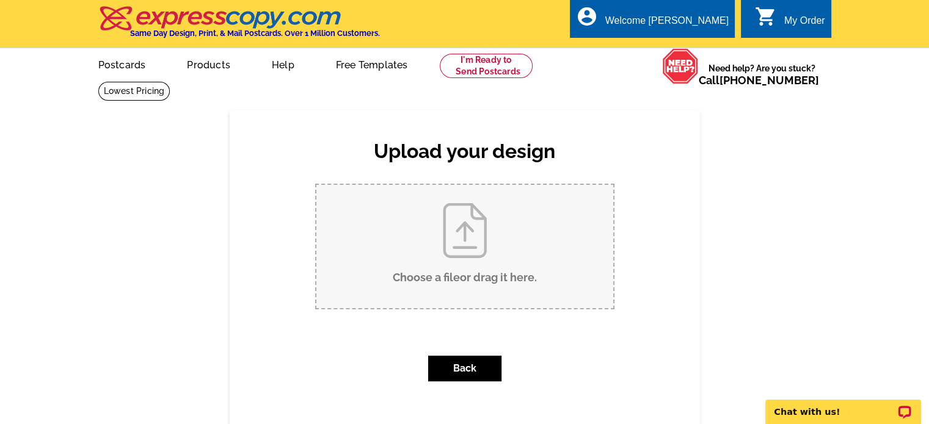
click at [479, 243] on input "Choose a file or drag it here ." at bounding box center [464, 246] width 297 height 123
type input "C:\fakepath\61-Grapevine-Road-Bedford-NH-03110-pdf_postcard_regular_sold.pdf"
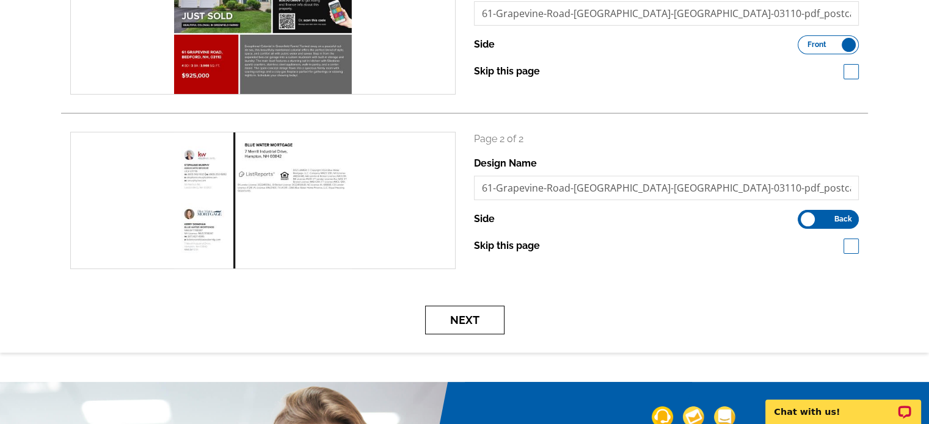
click at [473, 327] on button "Next" at bounding box center [464, 320] width 79 height 29
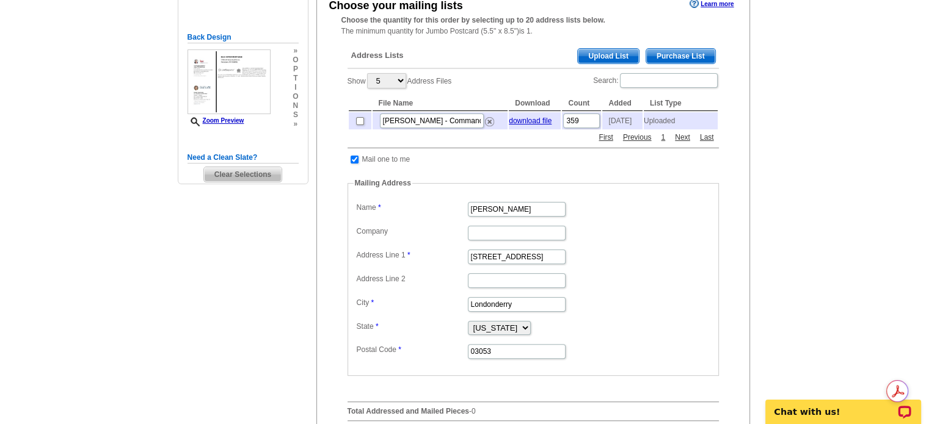
scroll to position [122, 0]
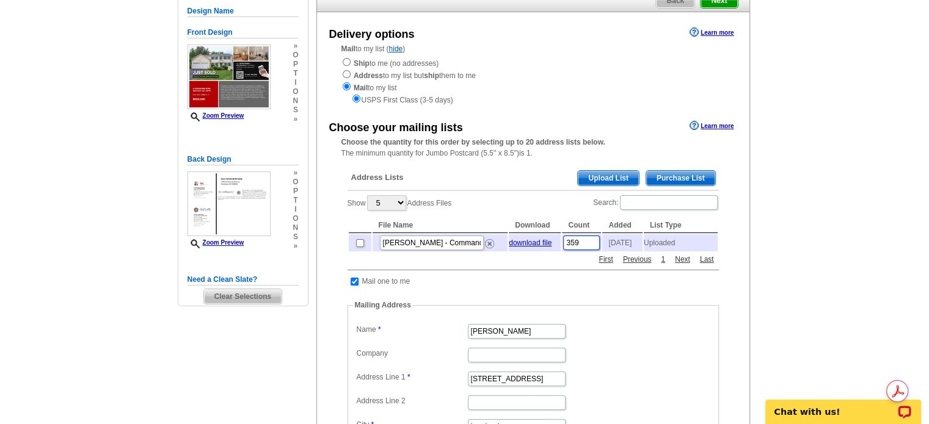
drag, startPoint x: 584, startPoint y: 245, endPoint x: 562, endPoint y: 246, distance: 22.0
click at [562, 246] on td "359" at bounding box center [581, 243] width 39 height 17
type input "100"
click at [571, 283] on div "Address Lists Purchase List Upload List Show 5 10 25 50 100 Address Files Searc…" at bounding box center [533, 357] width 384 height 392
click at [487, 247] on img at bounding box center [489, 243] width 9 height 9
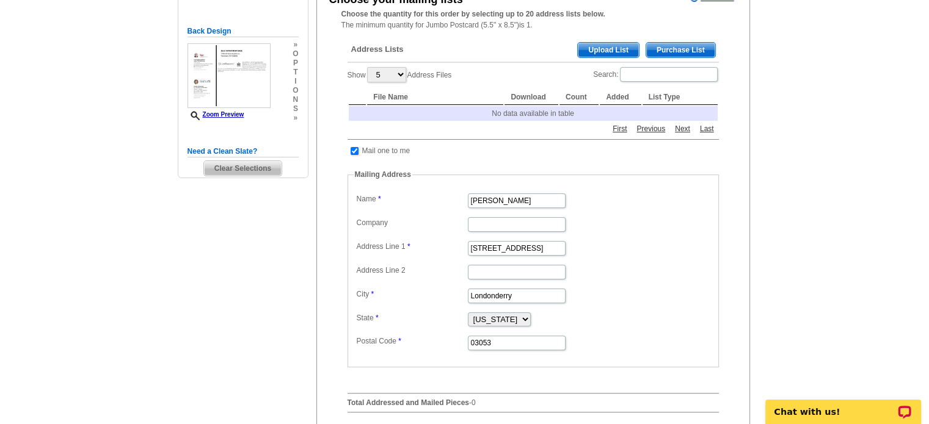
scroll to position [244, 0]
